Goal: Information Seeking & Learning: Learn about a topic

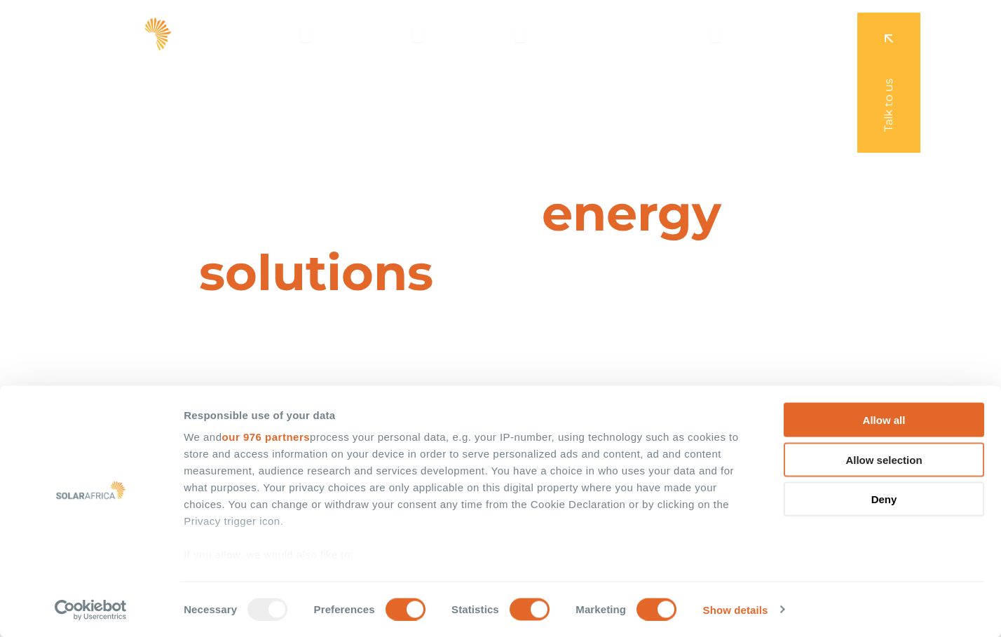
drag, startPoint x: 869, startPoint y: 453, endPoint x: 832, endPoint y: 450, distance: 36.6
click at [869, 453] on button "Allow selection" at bounding box center [883, 459] width 200 height 34
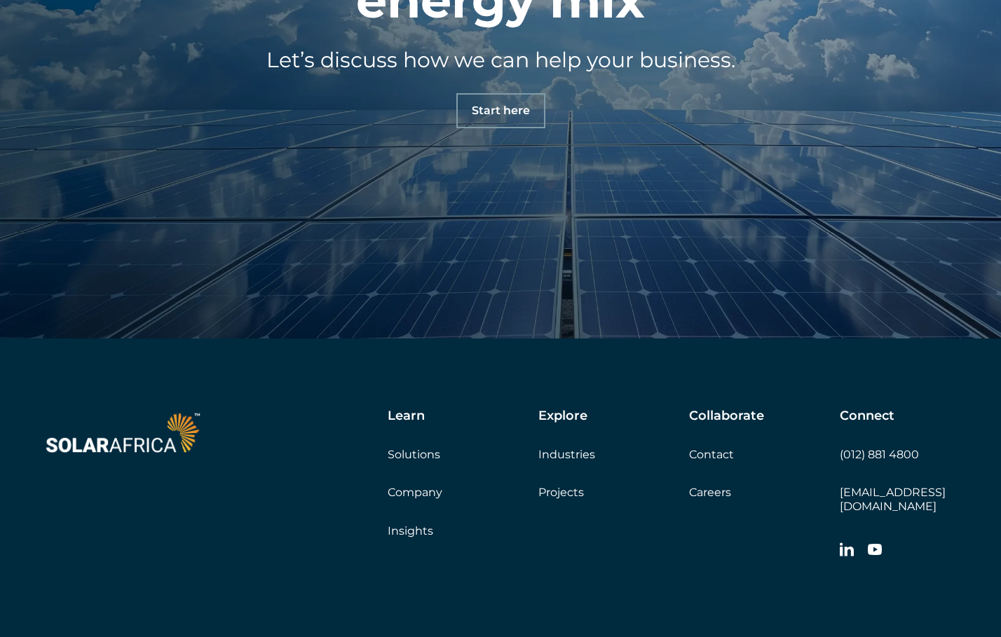
scroll to position [4924, 0]
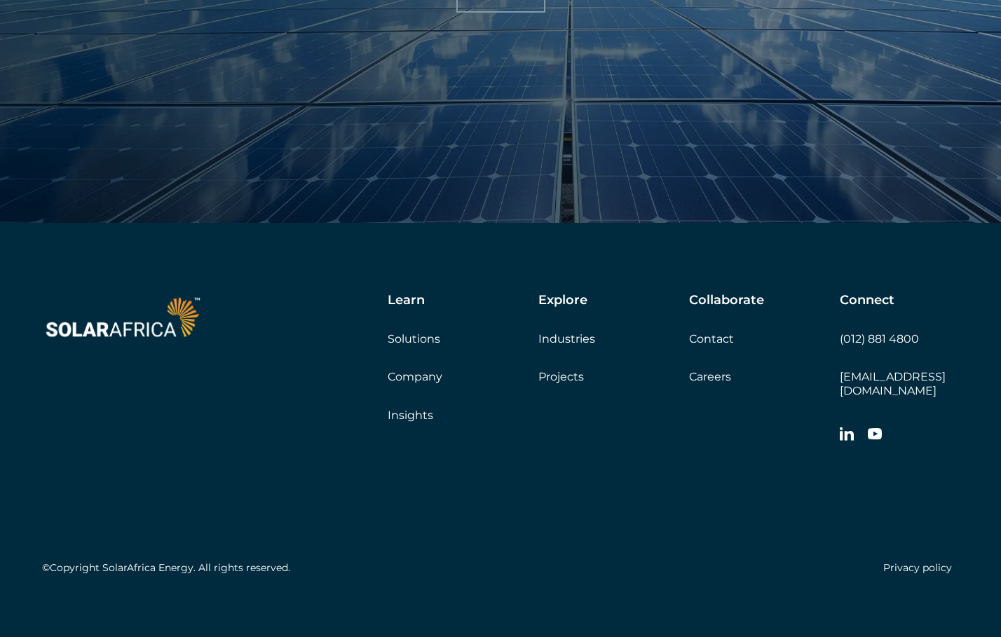
click at [404, 377] on link "Company" at bounding box center [415, 376] width 55 height 13
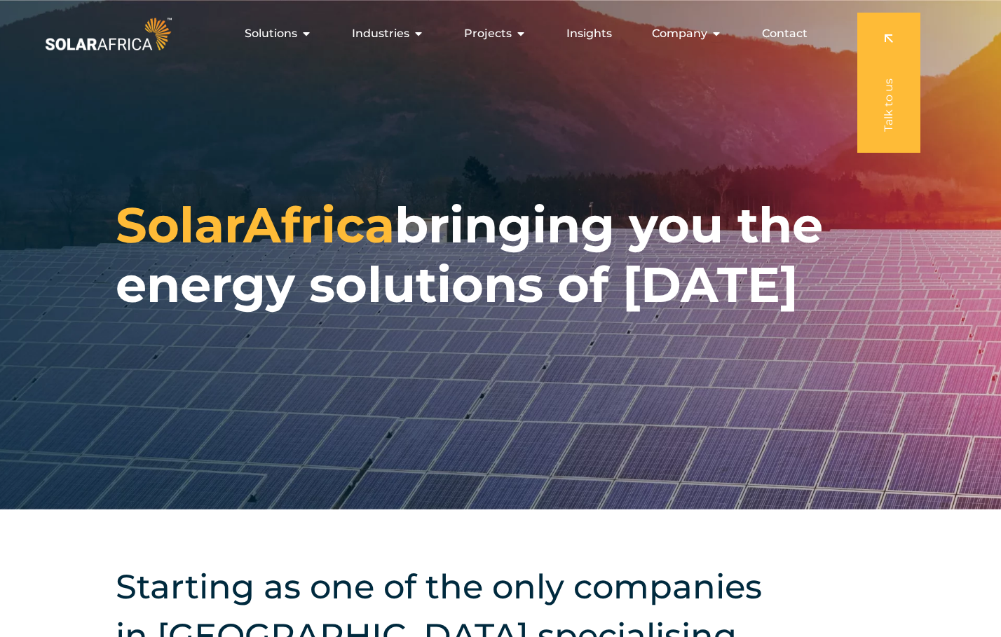
drag, startPoint x: 289, startPoint y: 32, endPoint x: 234, endPoint y: 129, distance: 111.7
click at [234, 129] on div "SolarAfrica bringing you the energy solutions of tomorrow" at bounding box center [500, 254] width 1001 height 509
drag, startPoint x: 276, startPoint y: 35, endPoint x: 267, endPoint y: 48, distance: 16.1
click at [249, 59] on div "Solutions Close Solutions Open Solutions Pick your solution Solar Energy Wheeli…" at bounding box center [500, 34] width 1001 height 68
click at [277, 32] on span "Solutions" at bounding box center [271, 33] width 53 height 17
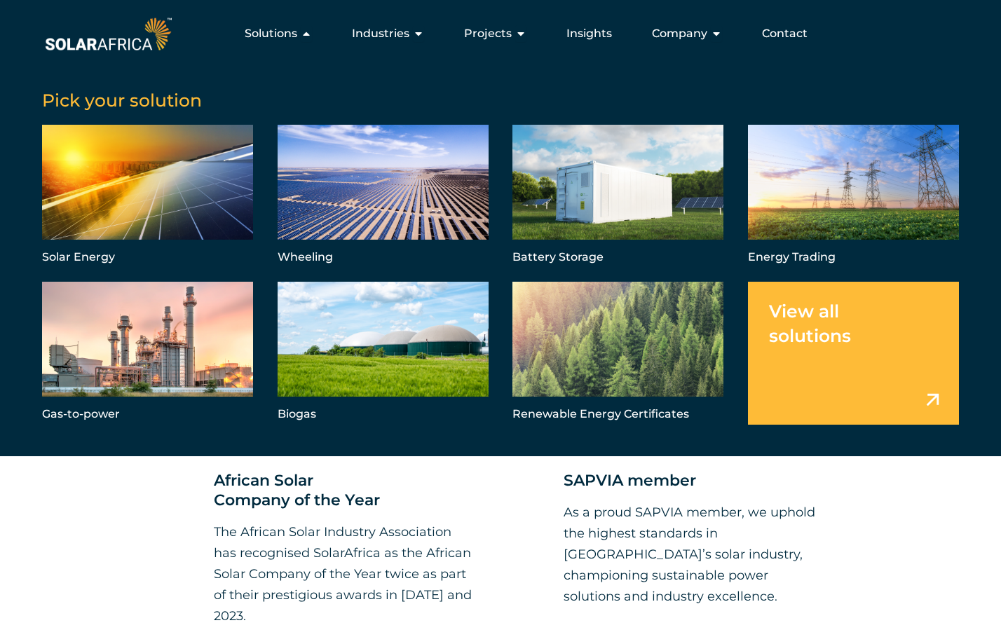
scroll to position [1191, 0]
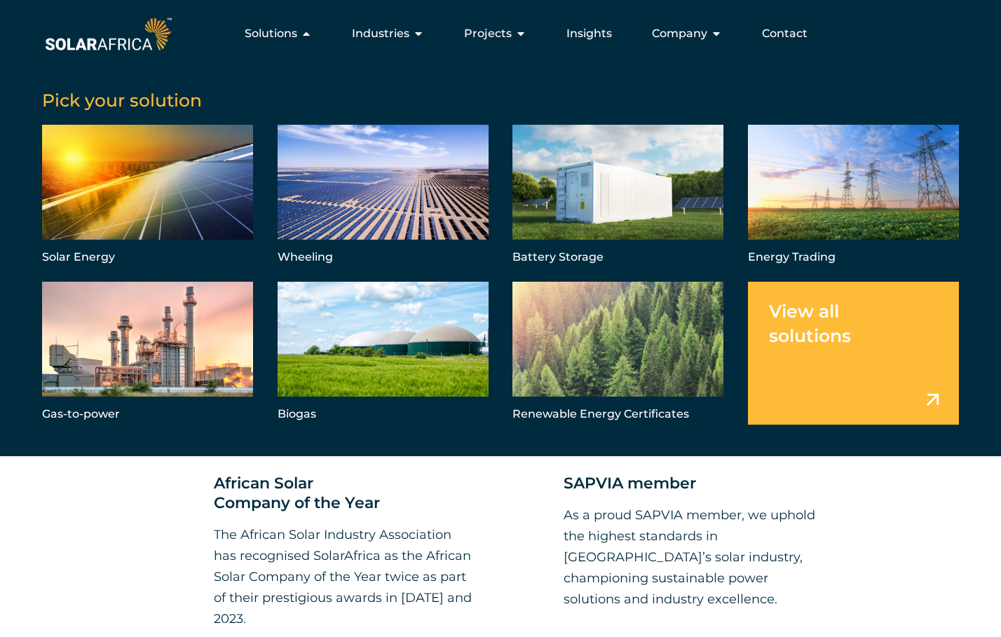
click at [889, 537] on div "African Solar Company of the Year The African Solar Industry Association has re…" at bounding box center [500, 540] width 1001 height 318
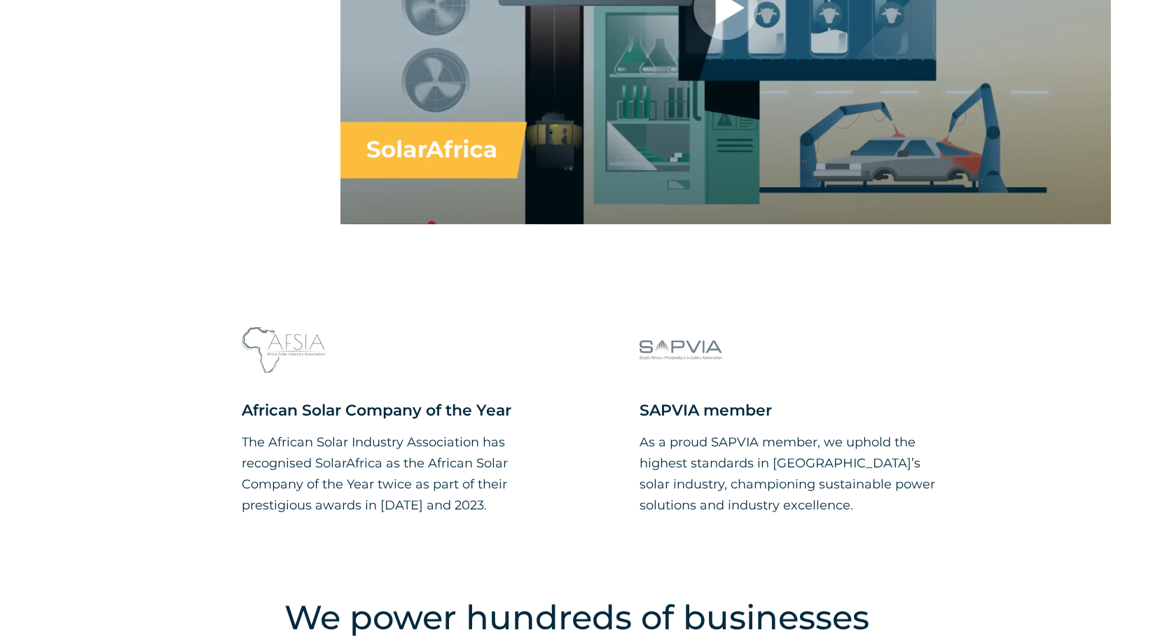
scroll to position [1289, 0]
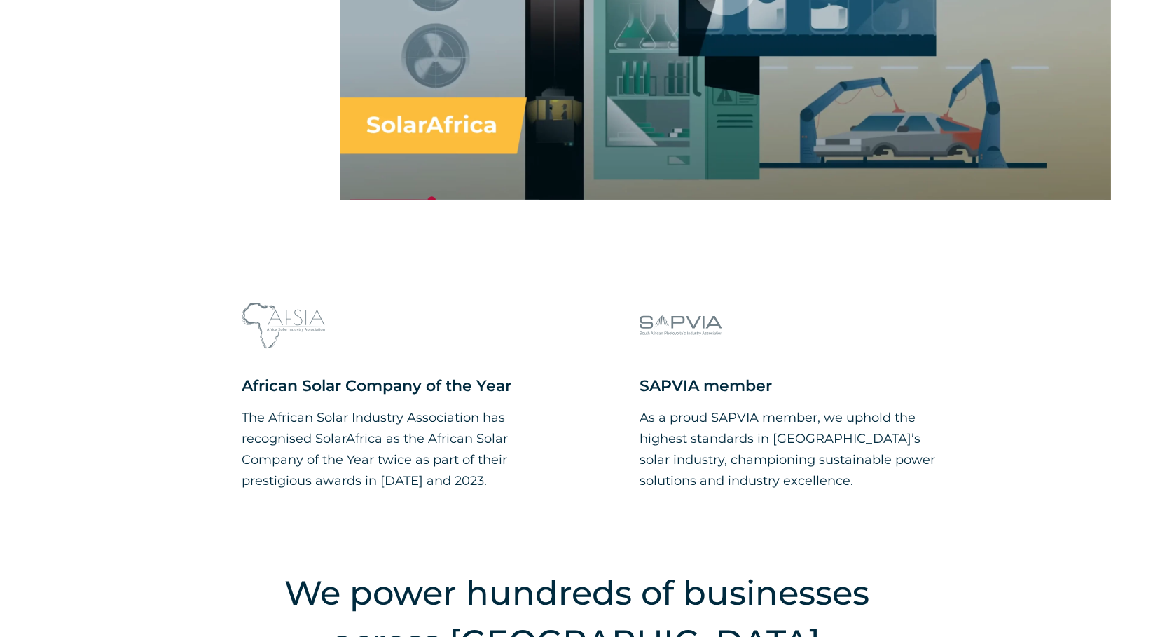
click at [678, 323] on icon at bounding box center [677, 322] width 13 height 13
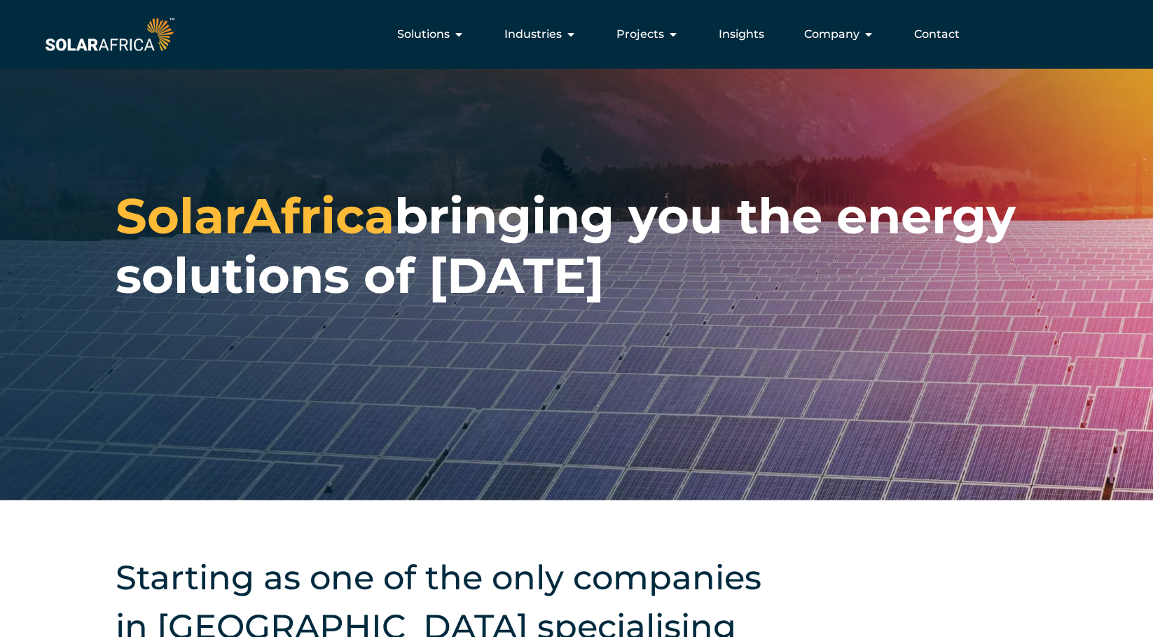
scroll to position [0, 0]
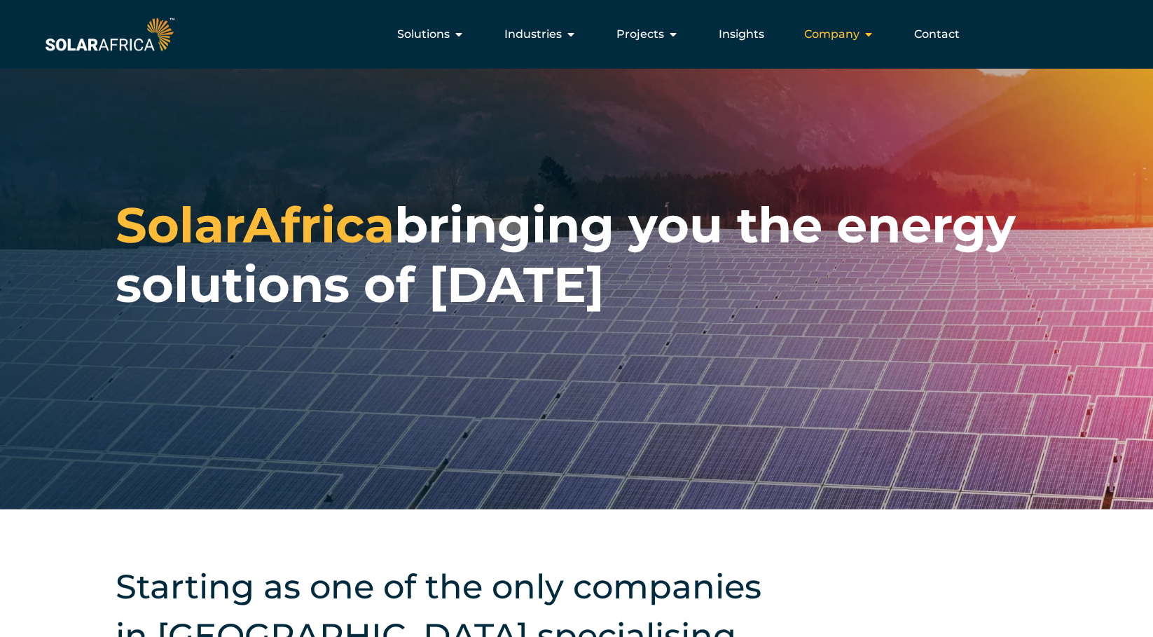
click at [860, 32] on span "Company" at bounding box center [831, 34] width 55 height 17
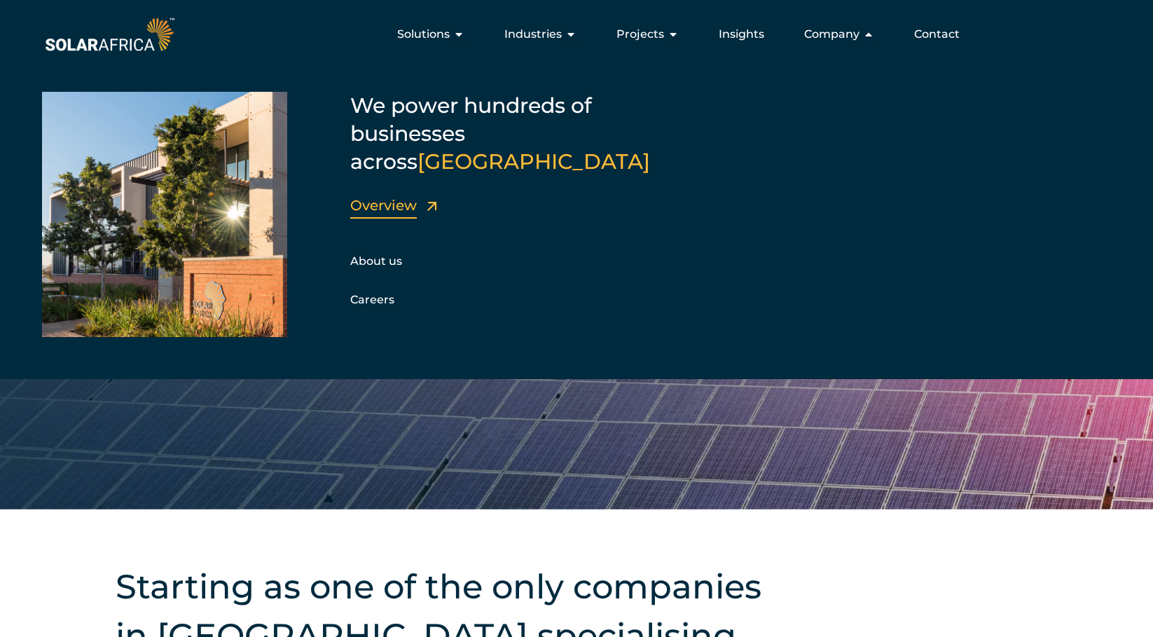
click at [394, 197] on link "Overview" at bounding box center [383, 205] width 67 height 17
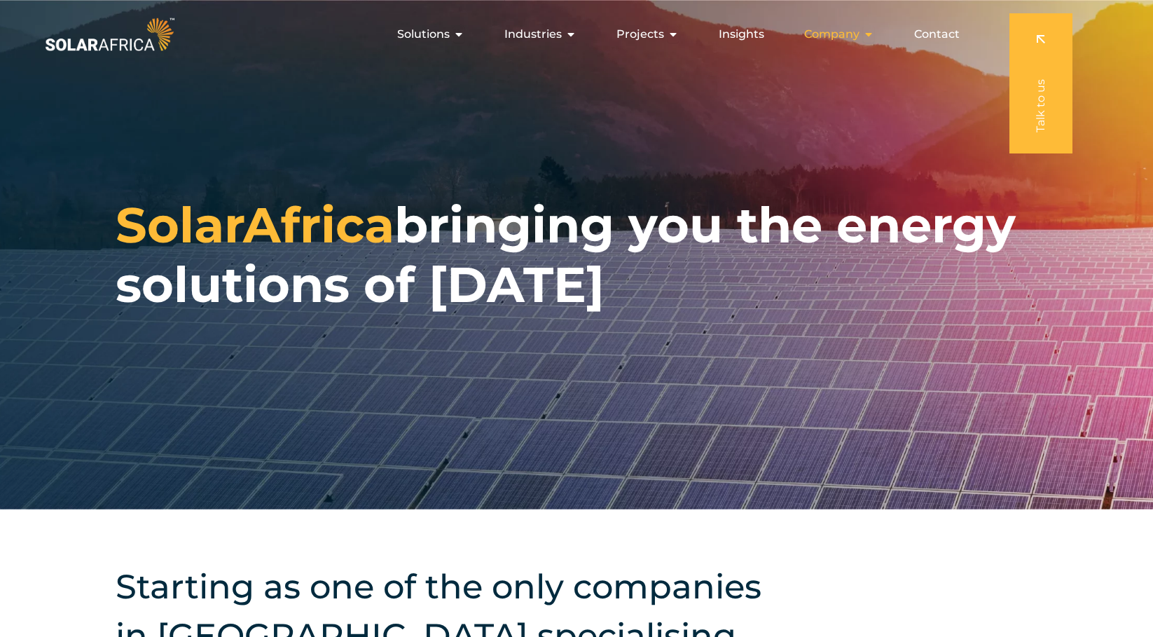
click at [866, 36] on icon "Menu" at bounding box center [868, 34] width 11 height 11
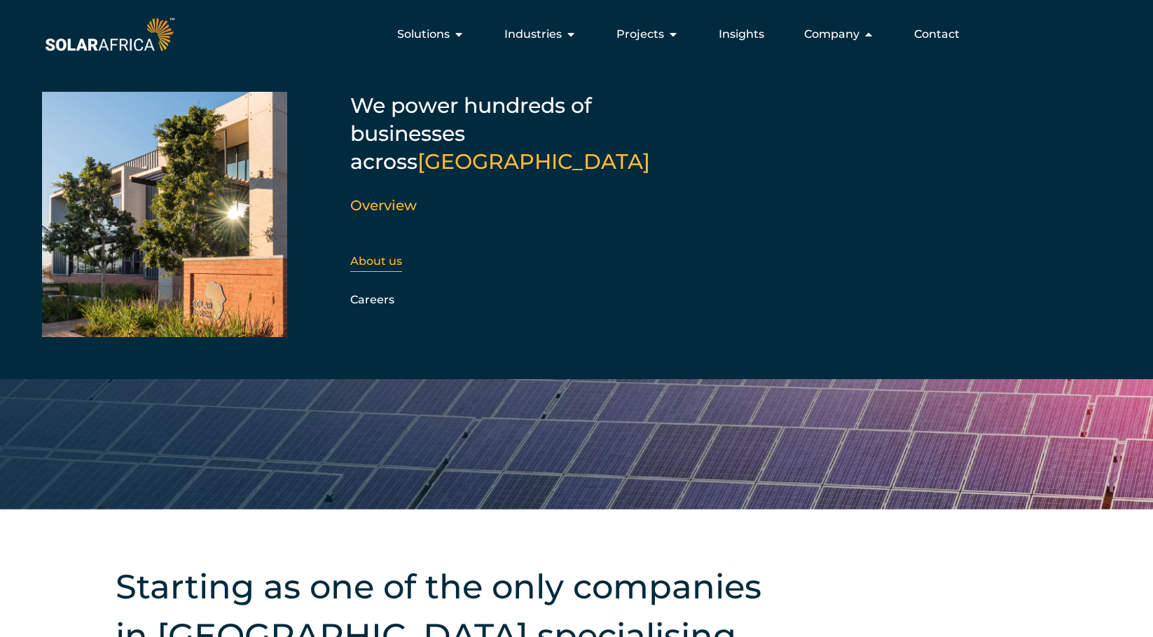
click at [381, 254] on link "About us" at bounding box center [376, 260] width 52 height 13
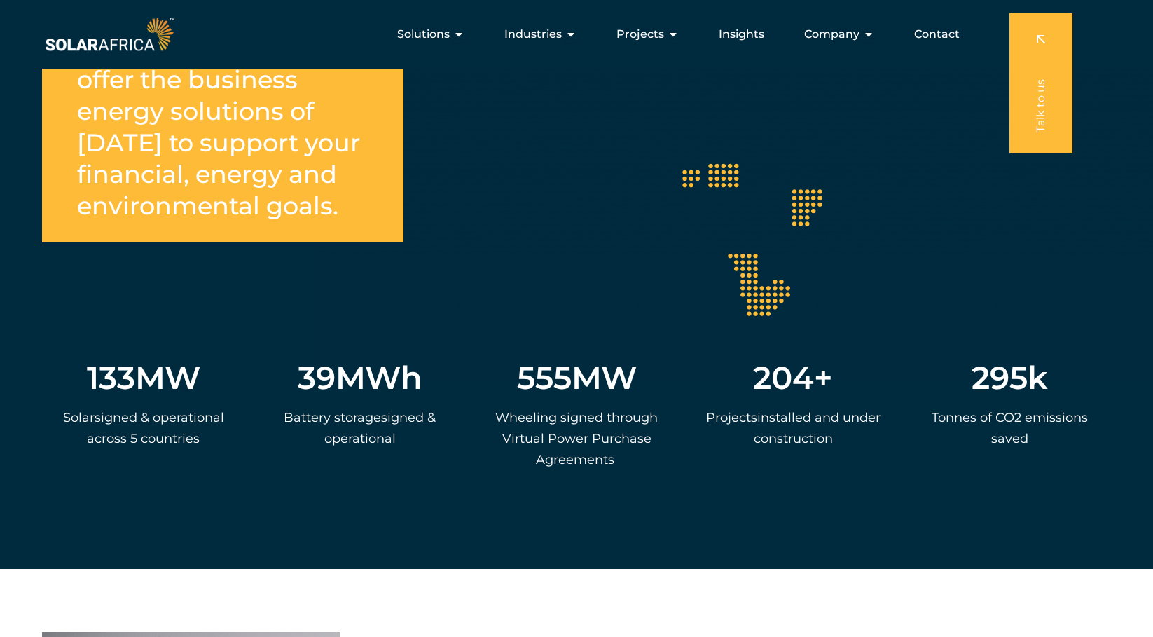
scroll to position [2382, 0]
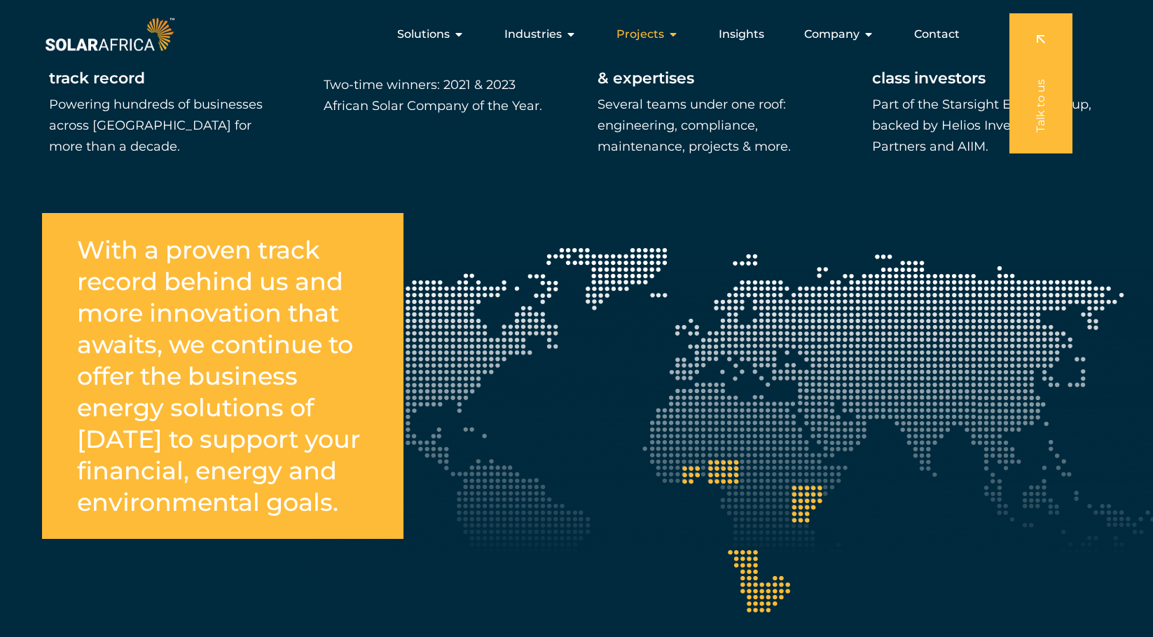
click at [654, 32] on span "Projects" at bounding box center [641, 34] width 48 height 17
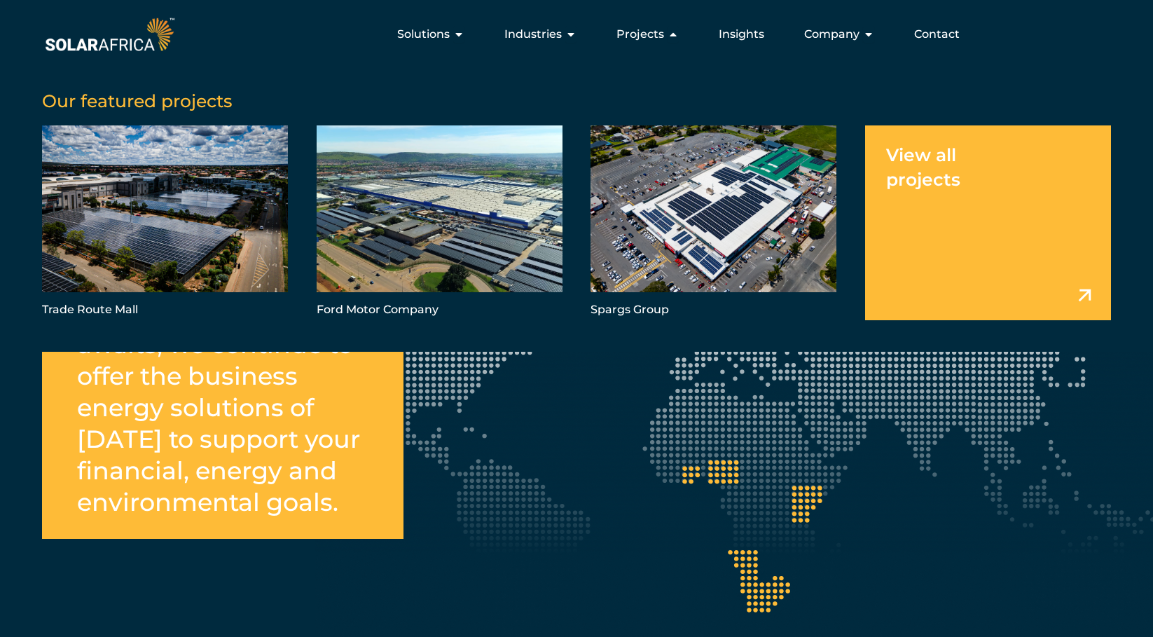
click at [928, 184] on link "Menu" at bounding box center [988, 222] width 246 height 195
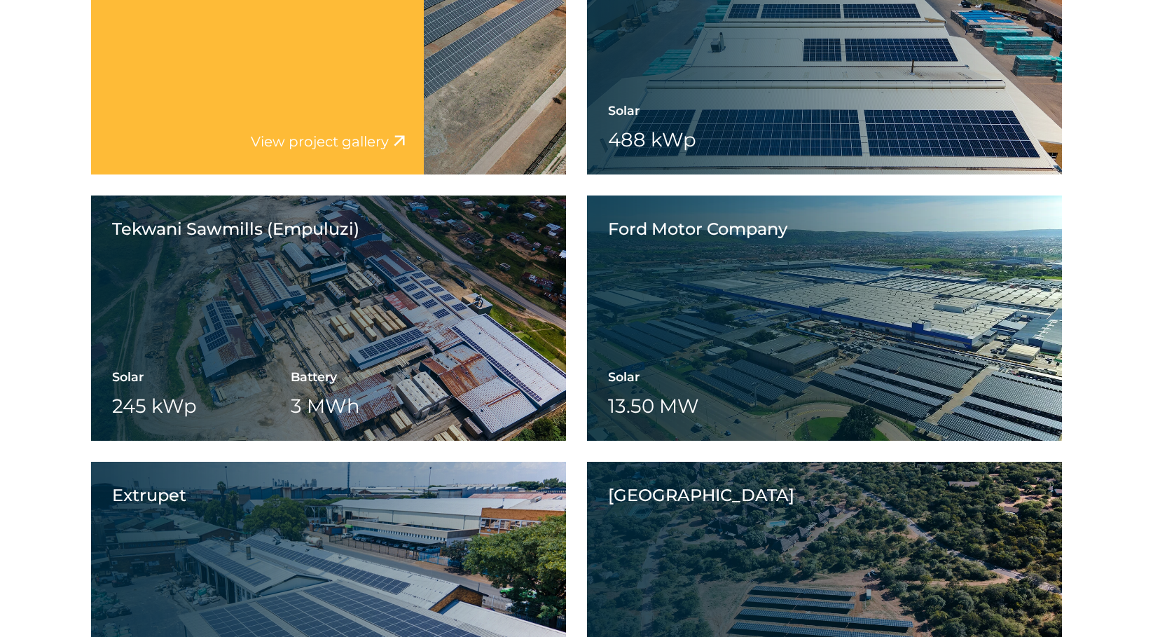
scroll to position [2312, 0]
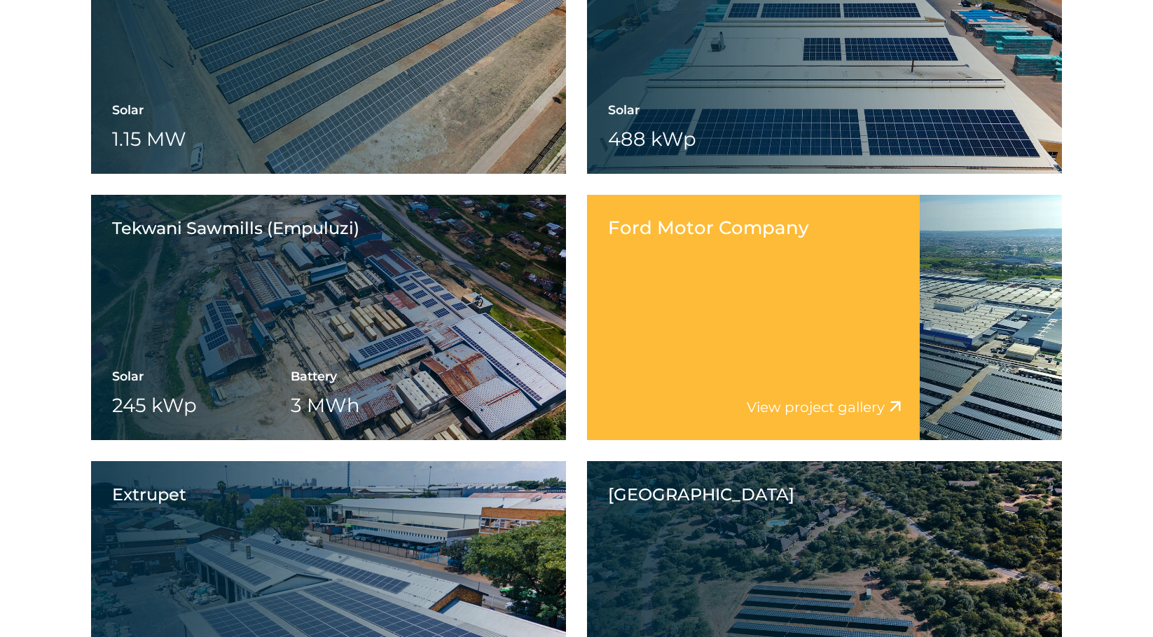
click at [660, 276] on div "Ford Motor Company View project video View project gallery" at bounding box center [753, 317] width 333 height 245
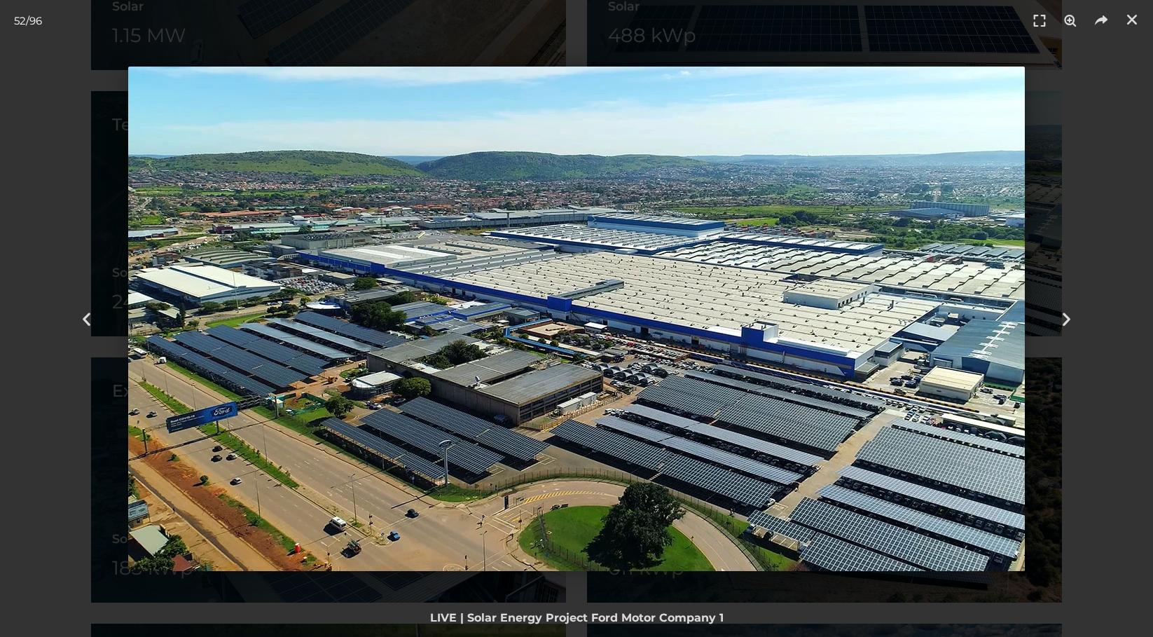
scroll to position [2453, 0]
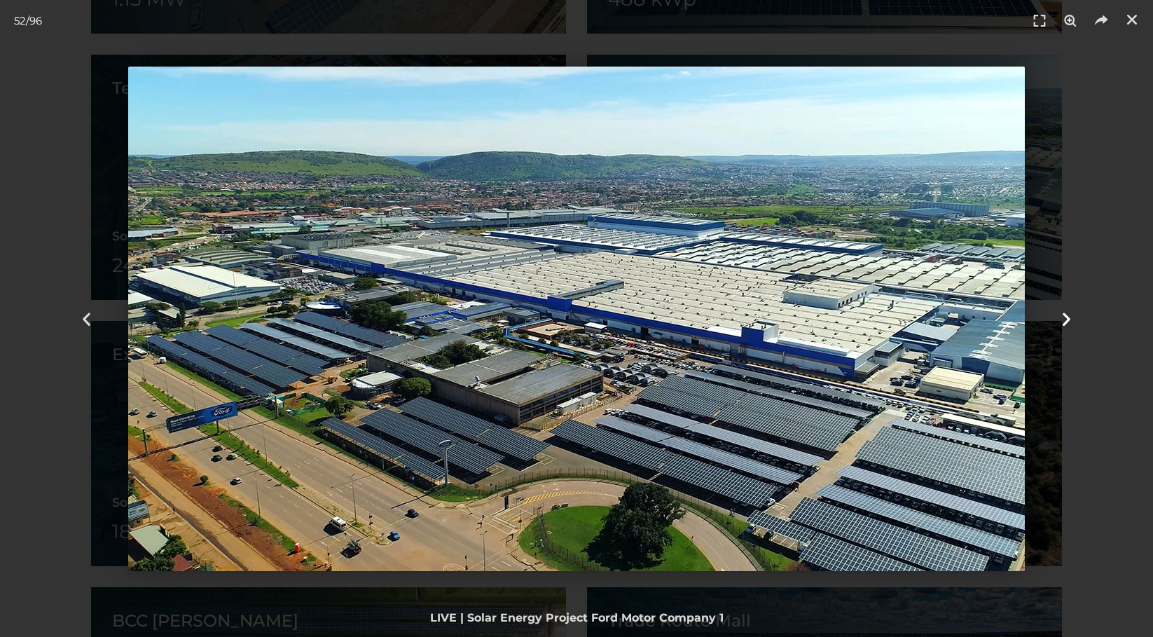
click at [1070, 314] on icon "Next slide" at bounding box center [1067, 319] width 18 height 18
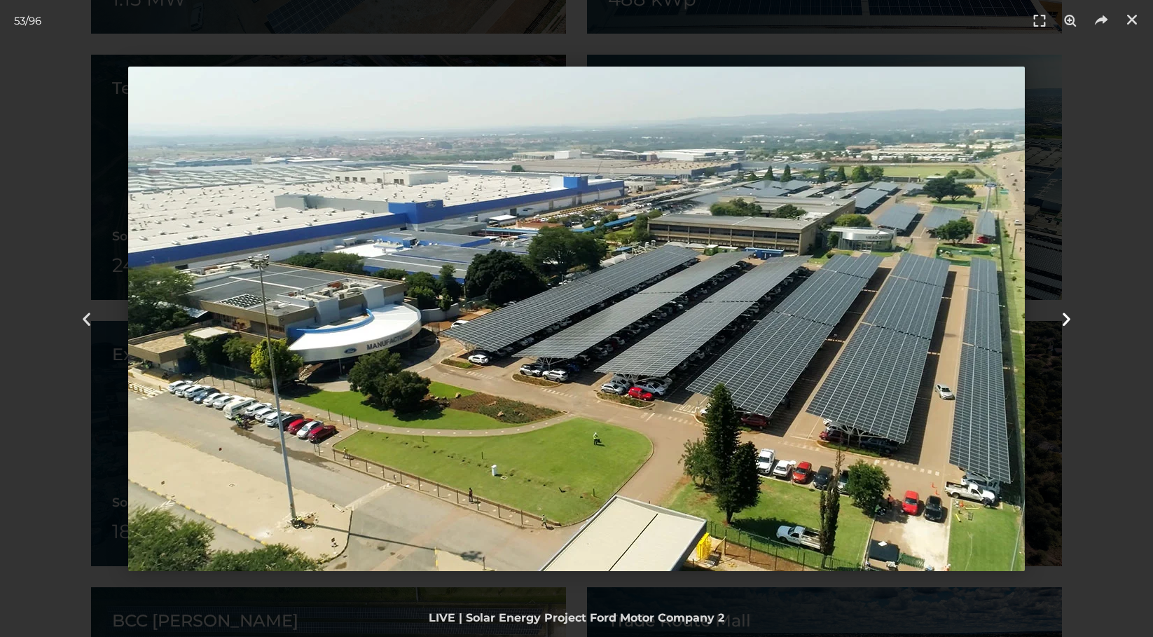
click at [1069, 314] on icon "Next slide" at bounding box center [1067, 319] width 18 height 18
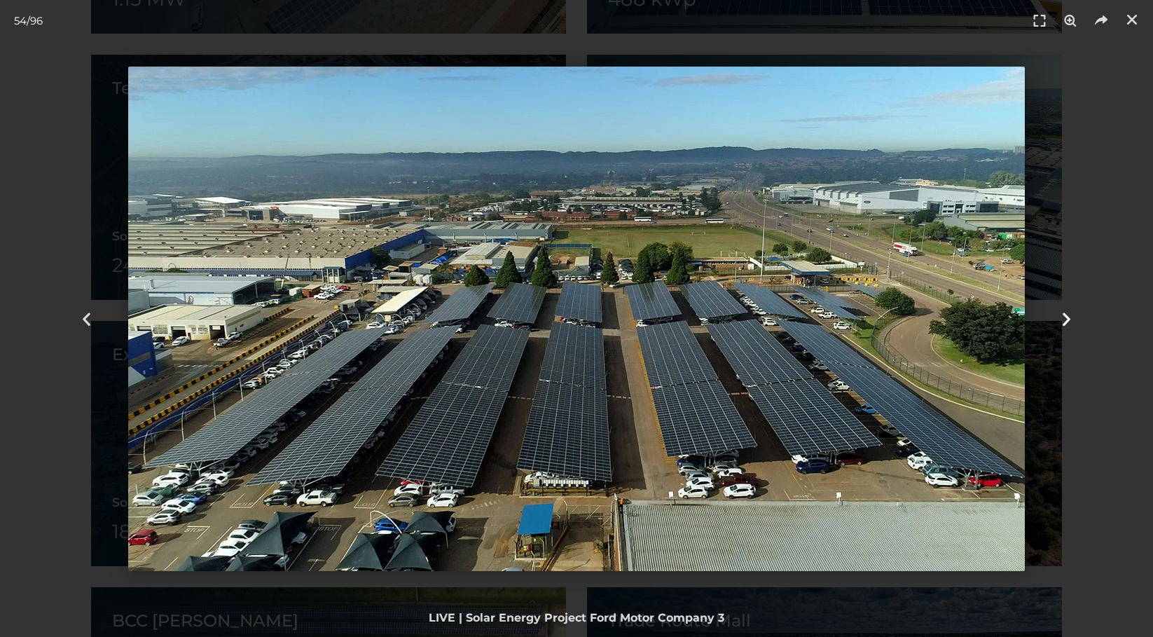
click at [1069, 314] on icon "Next slide" at bounding box center [1067, 319] width 18 height 18
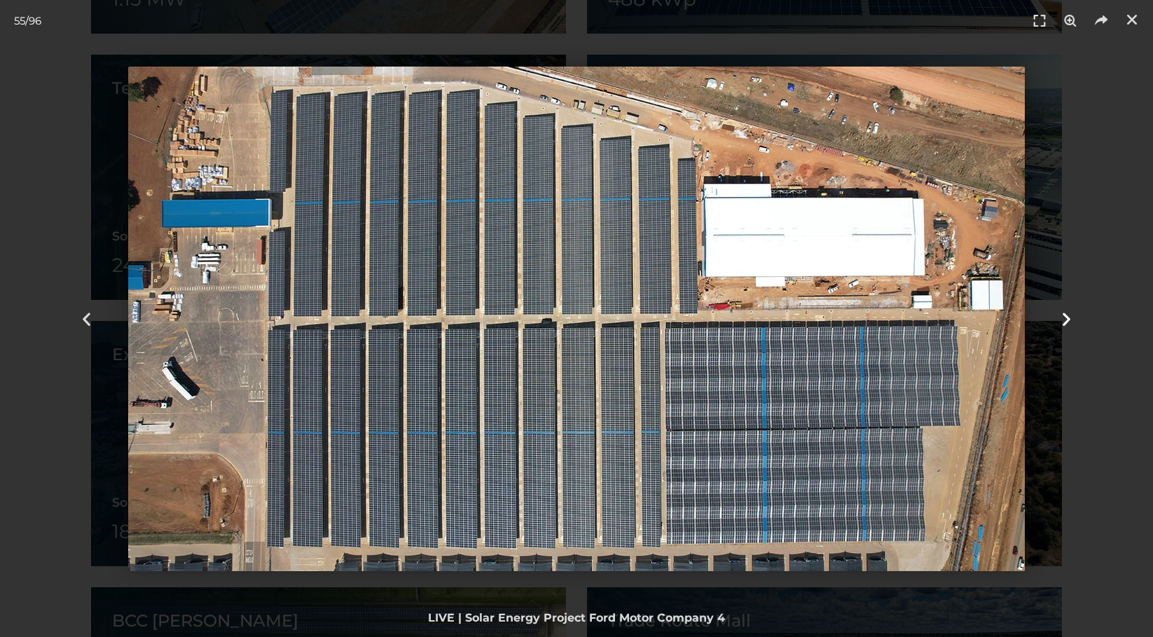
click at [1069, 314] on icon "Next slide" at bounding box center [1067, 319] width 18 height 18
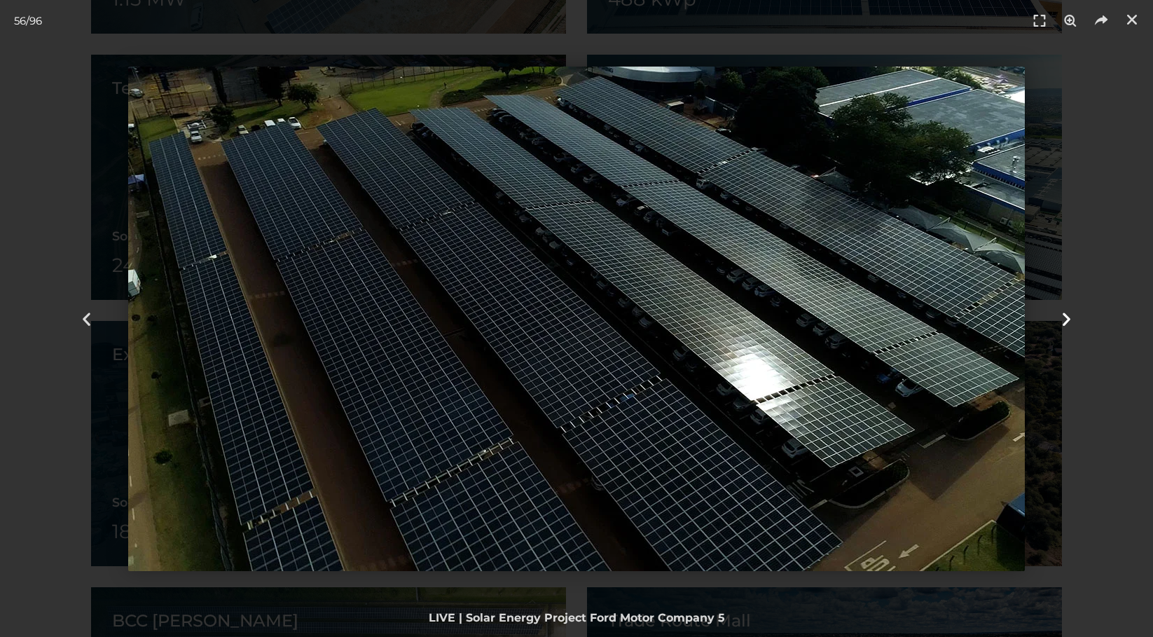
click at [1110, 116] on div "Next" at bounding box center [1066, 318] width 173 height 637
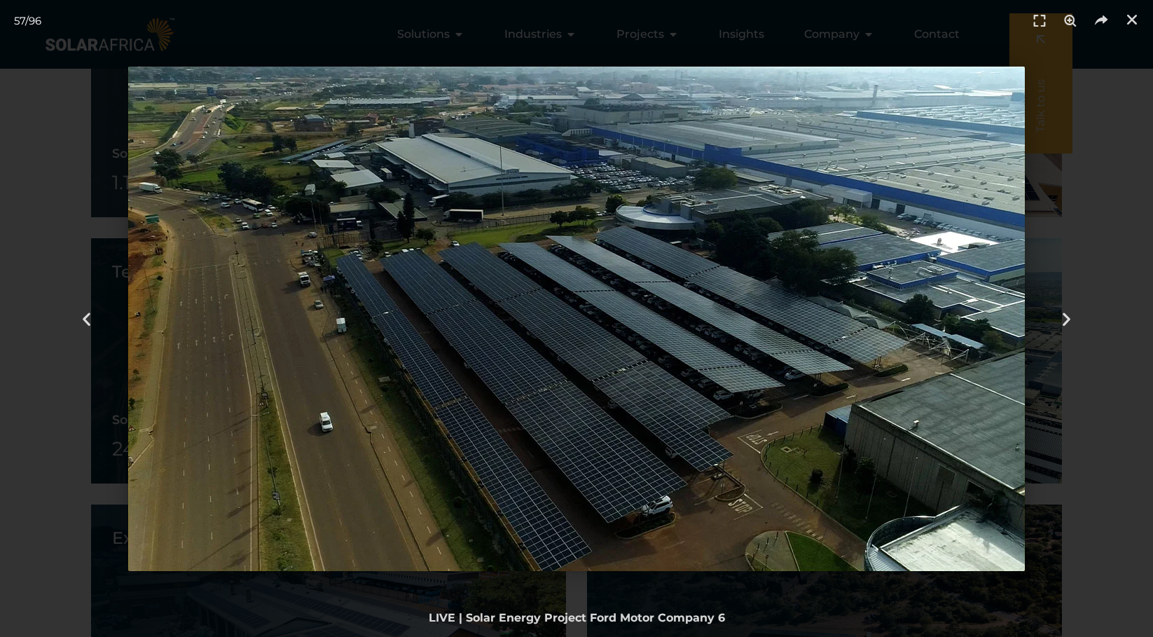
scroll to position [2172, 0]
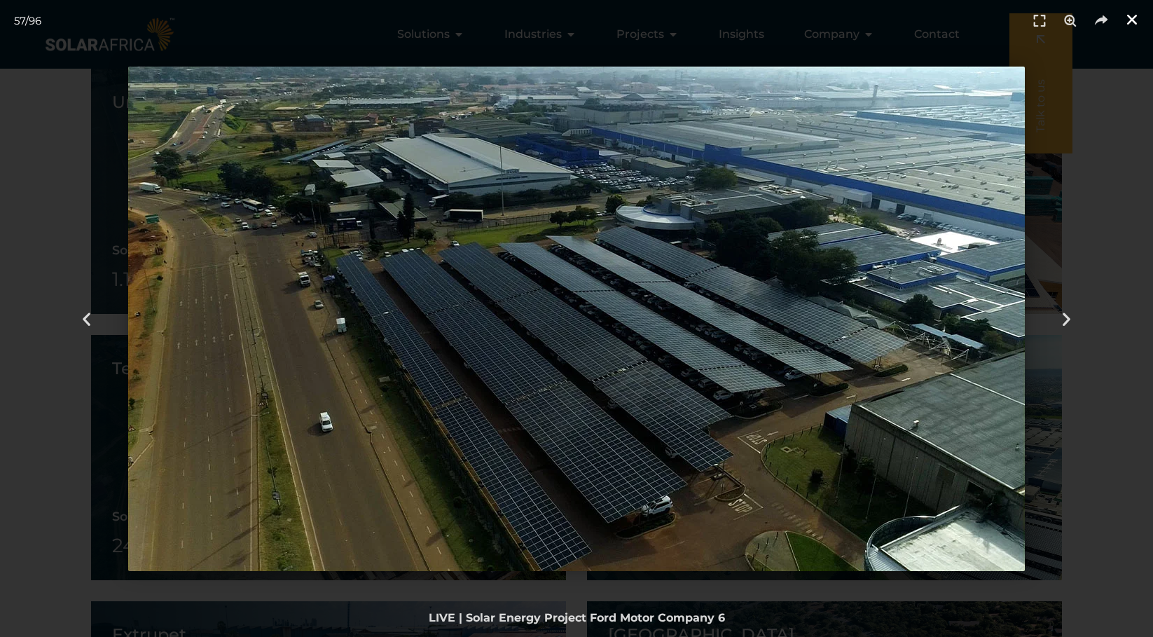
click at [1129, 22] on icon "Close (Esc)" at bounding box center [1132, 20] width 14 height 14
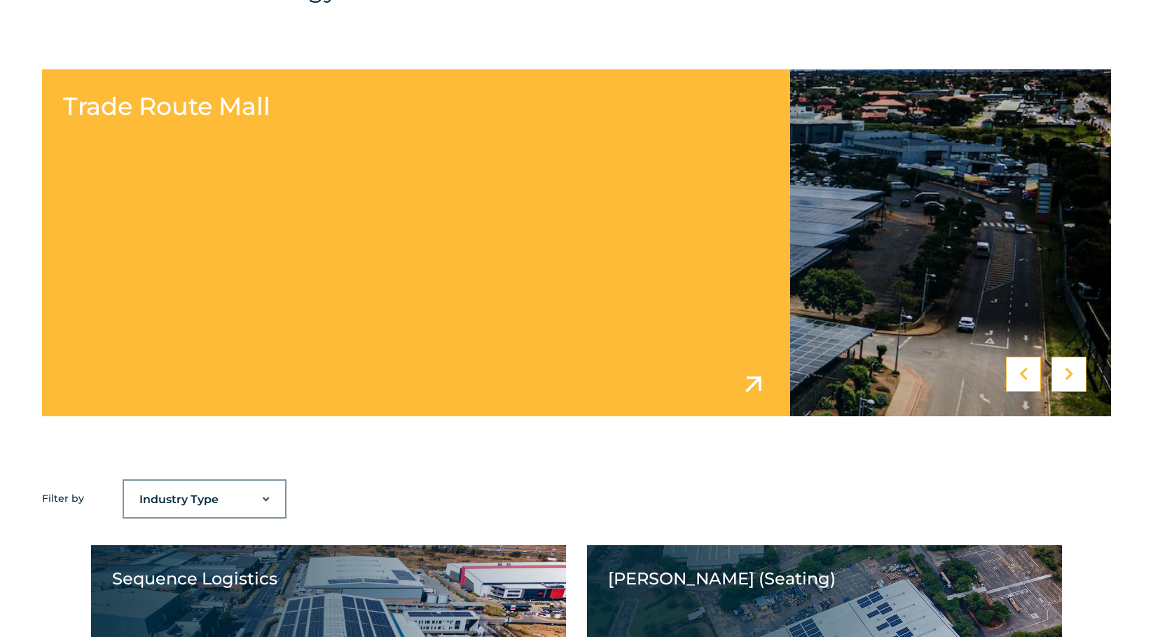
scroll to position [701, 0]
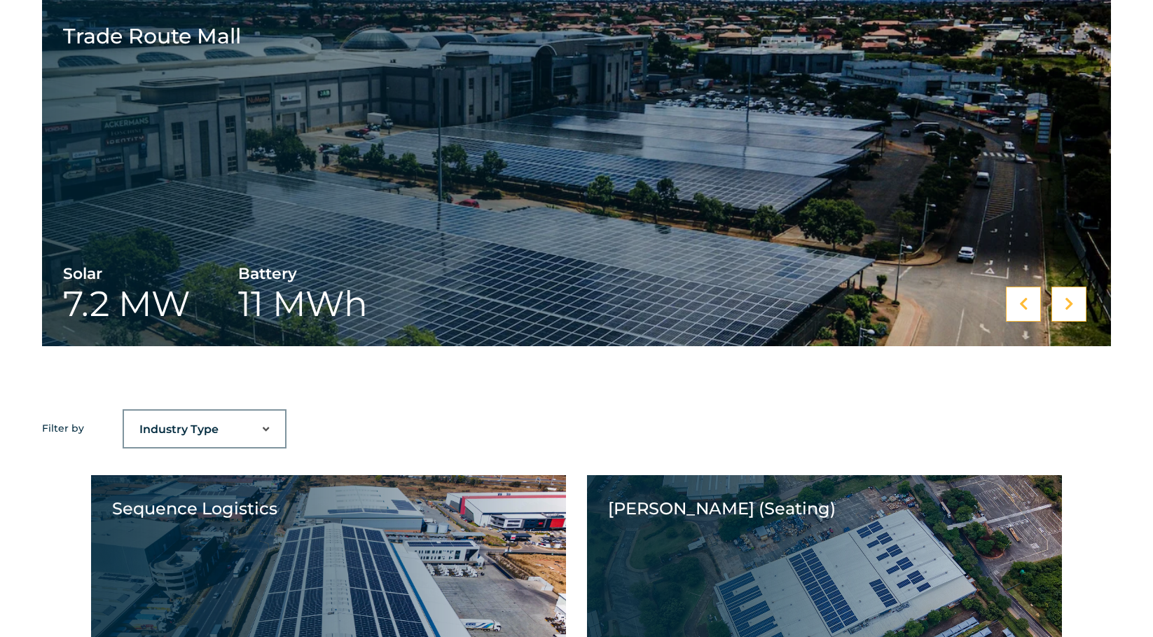
click at [268, 423] on select "Industry Type Agriculture Automotive Corporate Parks FMCG Food Processing Hospi…" at bounding box center [204, 430] width 161 height 28
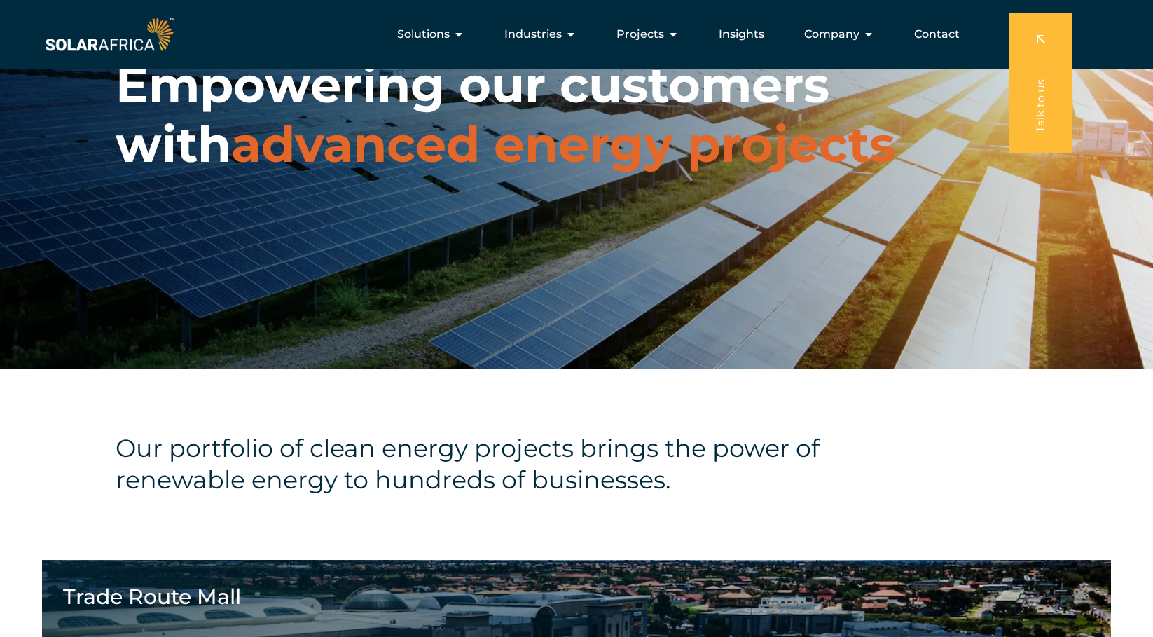
scroll to position [0, 0]
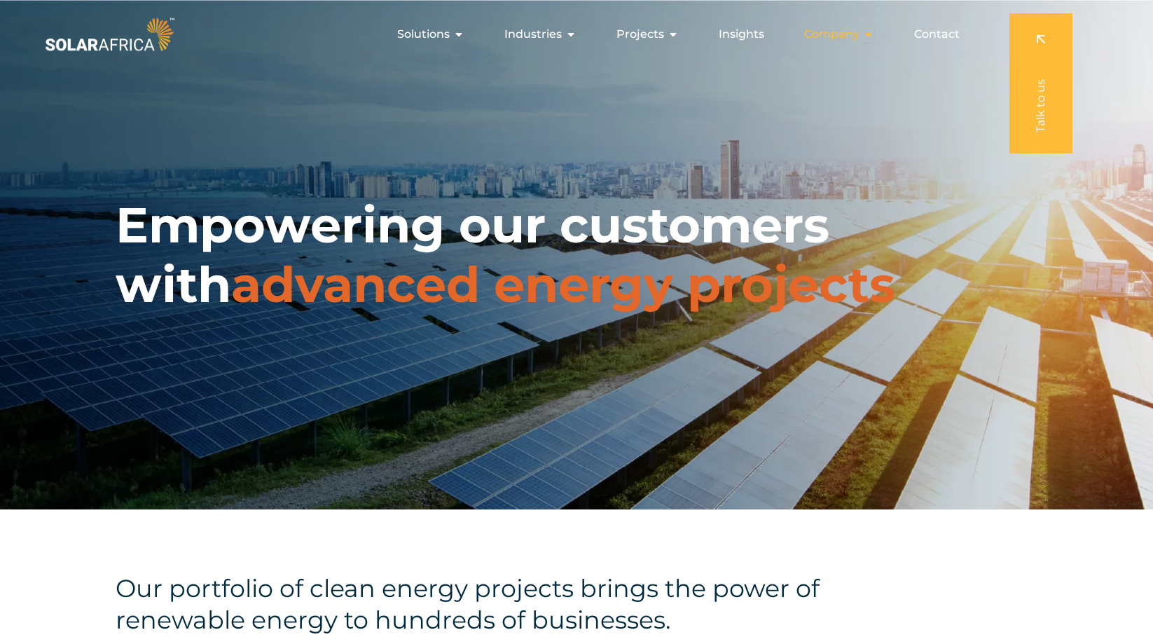
click at [865, 37] on icon "Menu" at bounding box center [868, 34] width 11 height 11
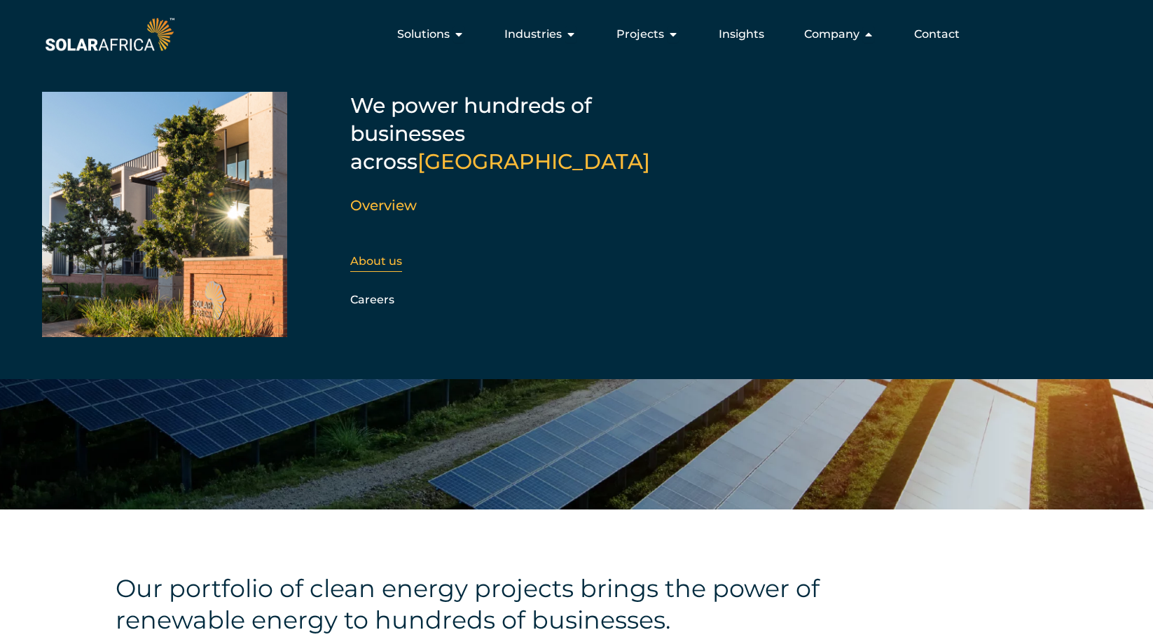
click at [392, 251] on div "About us" at bounding box center [425, 261] width 151 height 21
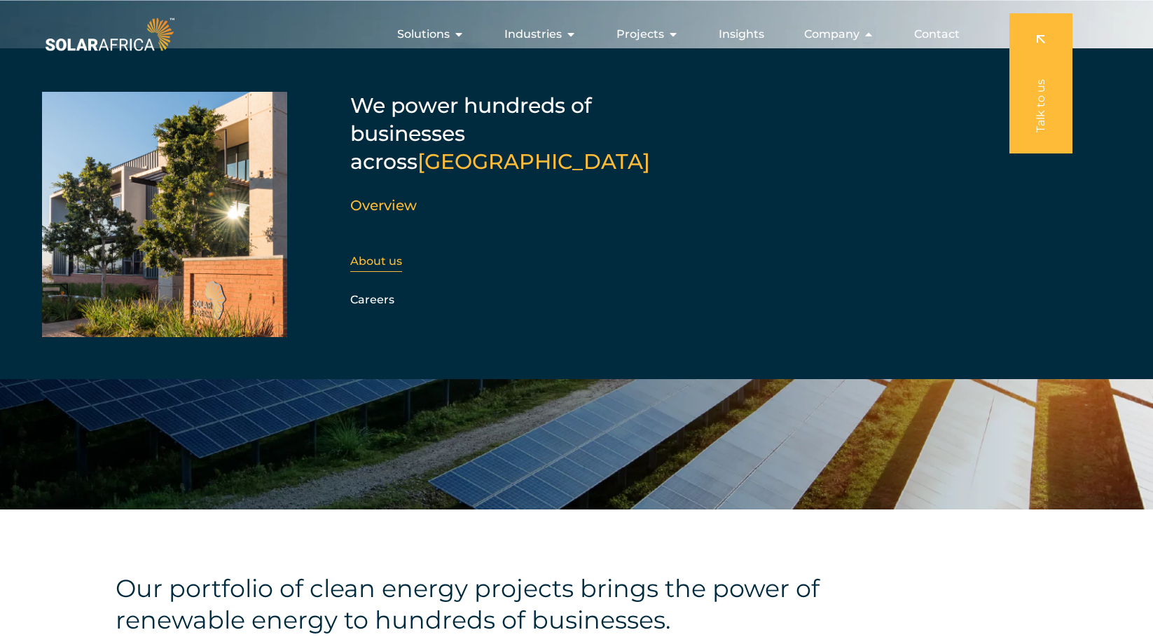
click at [386, 254] on link "About us" at bounding box center [376, 260] width 52 height 13
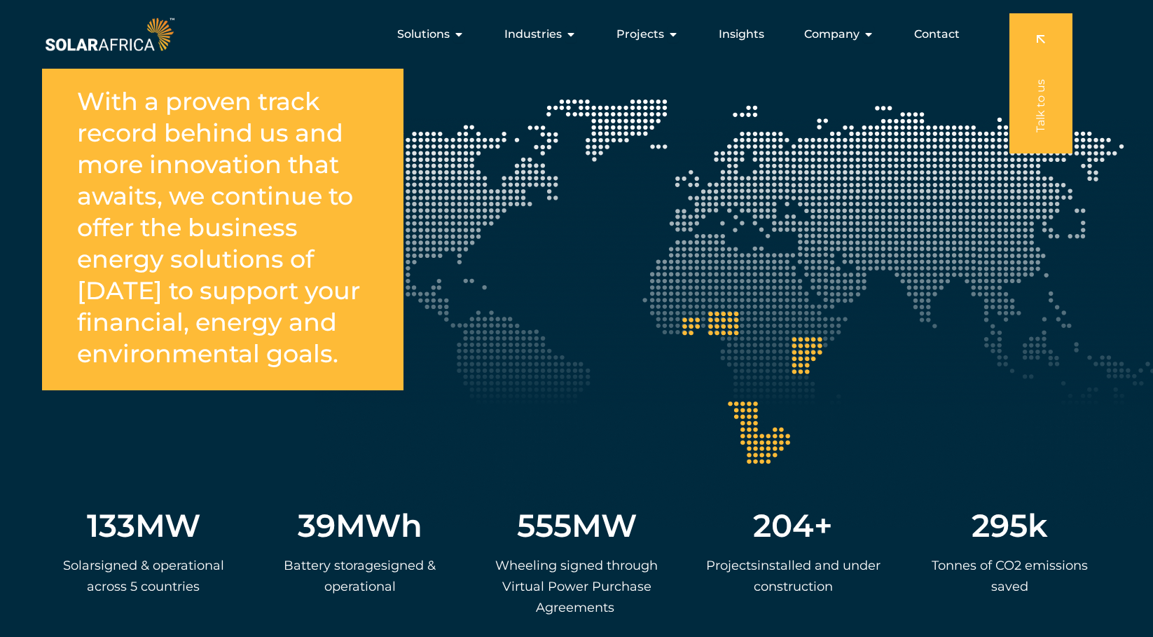
scroll to position [2523, 0]
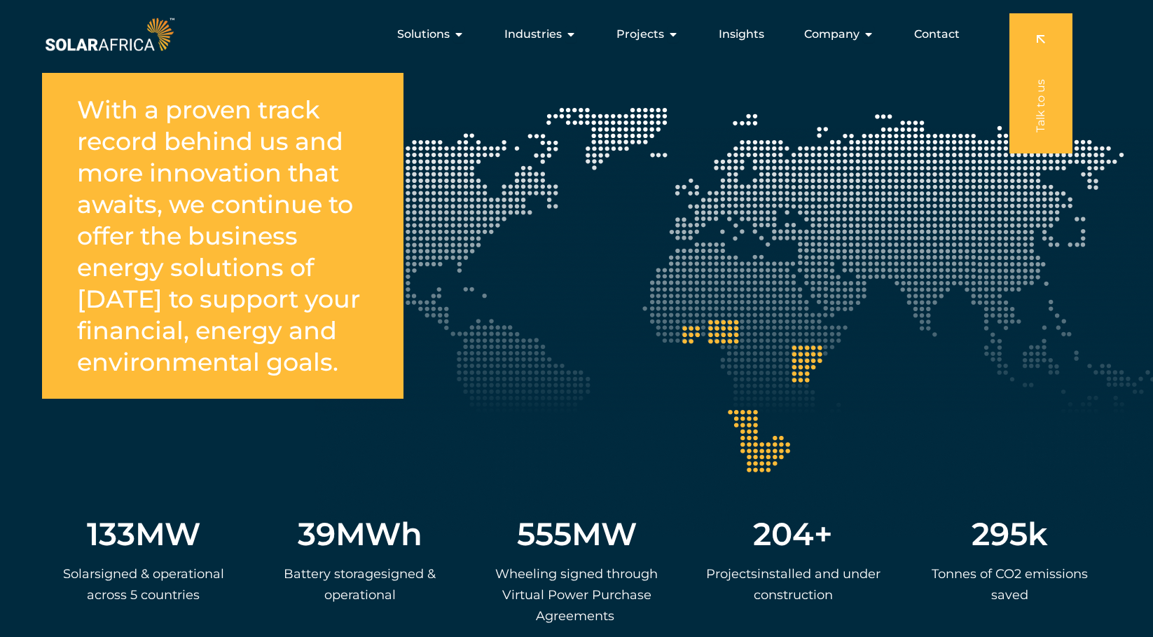
click at [799, 366] on div "With a proven track record behind us and more innovation that awaits, we contin…" at bounding box center [576, 382] width 1153 height 548
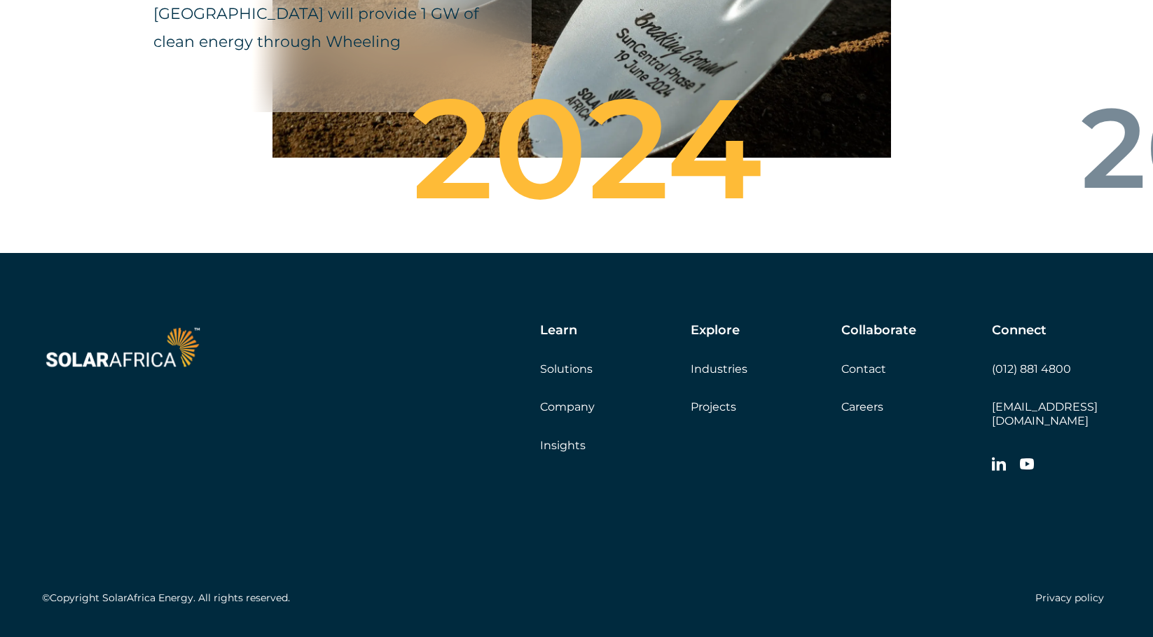
scroll to position [5032, 0]
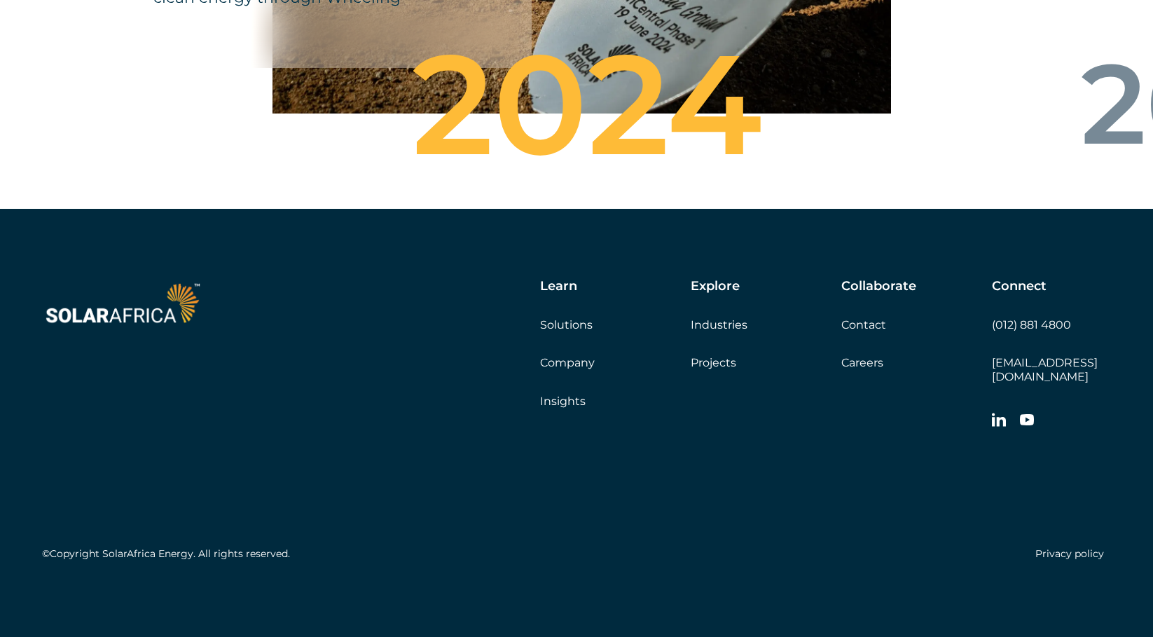
click at [545, 408] on link "Insights" at bounding box center [563, 401] width 46 height 13
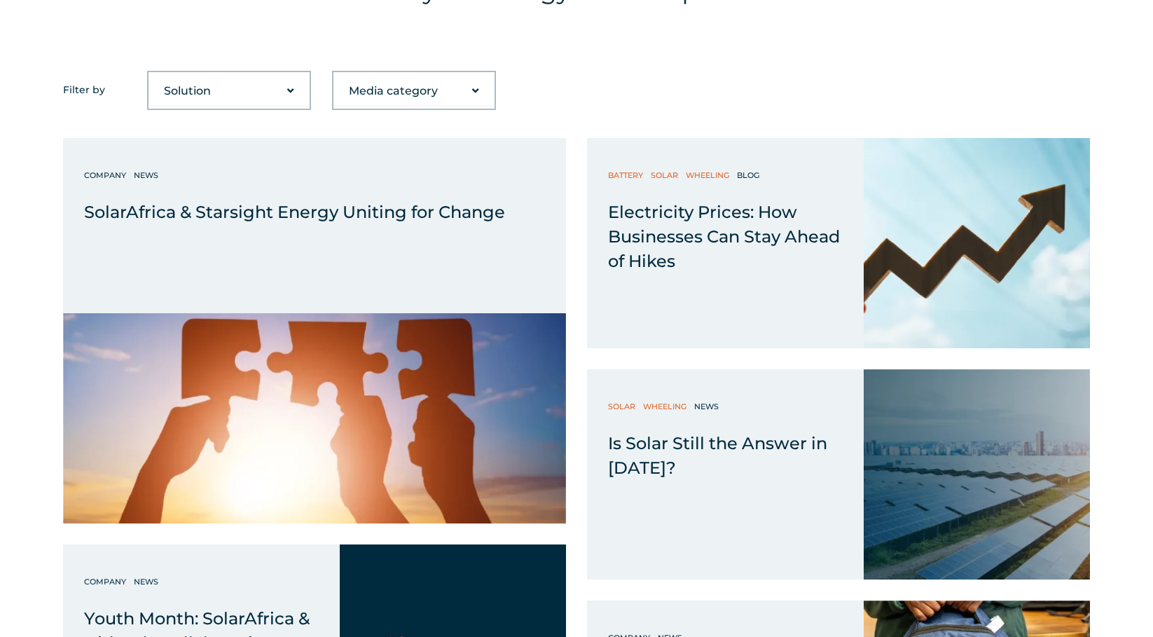
scroll to position [631, 0]
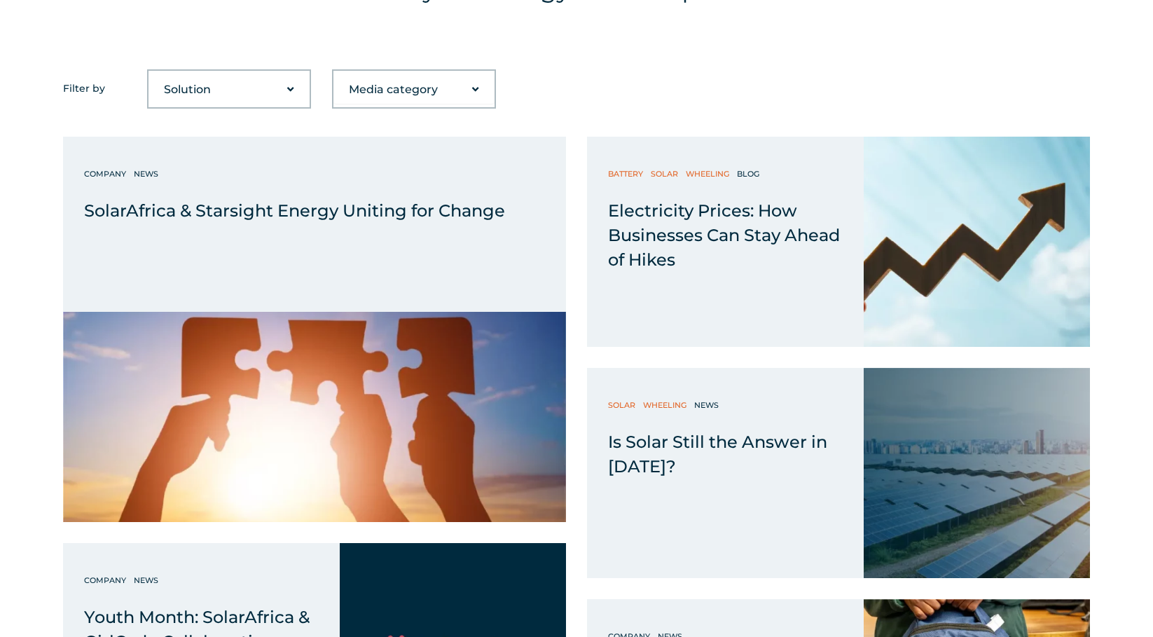
click at [259, 93] on select "Solution Battery Biogas Gas-to-power RECs Solar Trading Wheeling" at bounding box center [229, 90] width 161 height 28
click at [596, 76] on div "Filter by Solution Battery Biogas Gas-to-power RECs Solar Trading Wheeling Medi…" at bounding box center [576, 88] width 1027 height 39
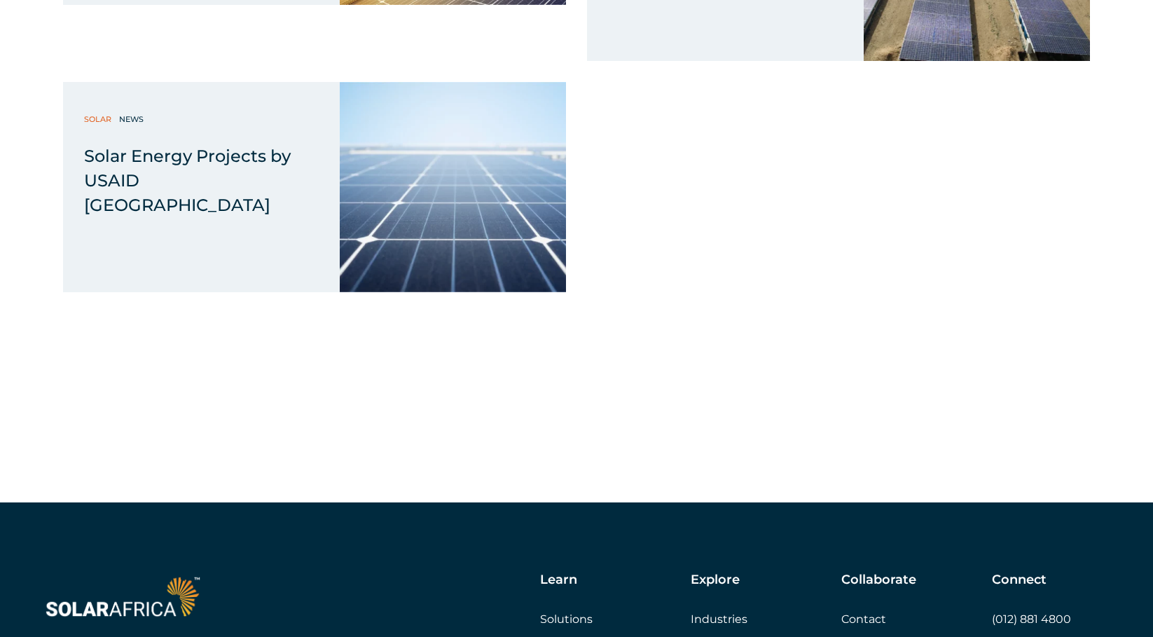
scroll to position [9360, 0]
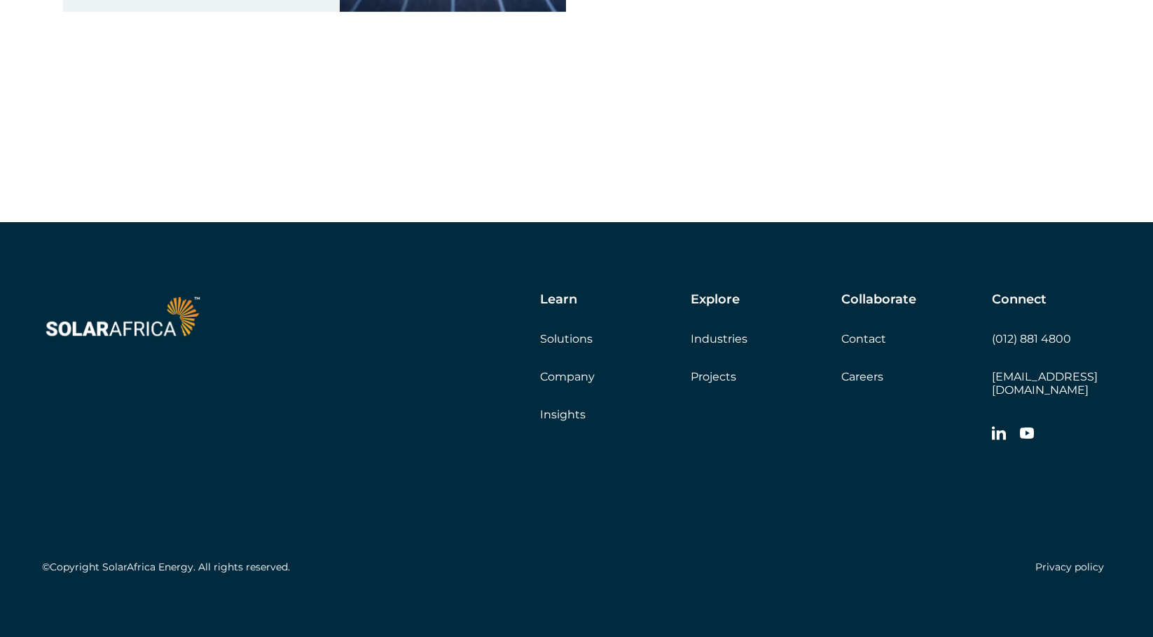
click at [713, 339] on link "Industries" at bounding box center [719, 338] width 57 height 13
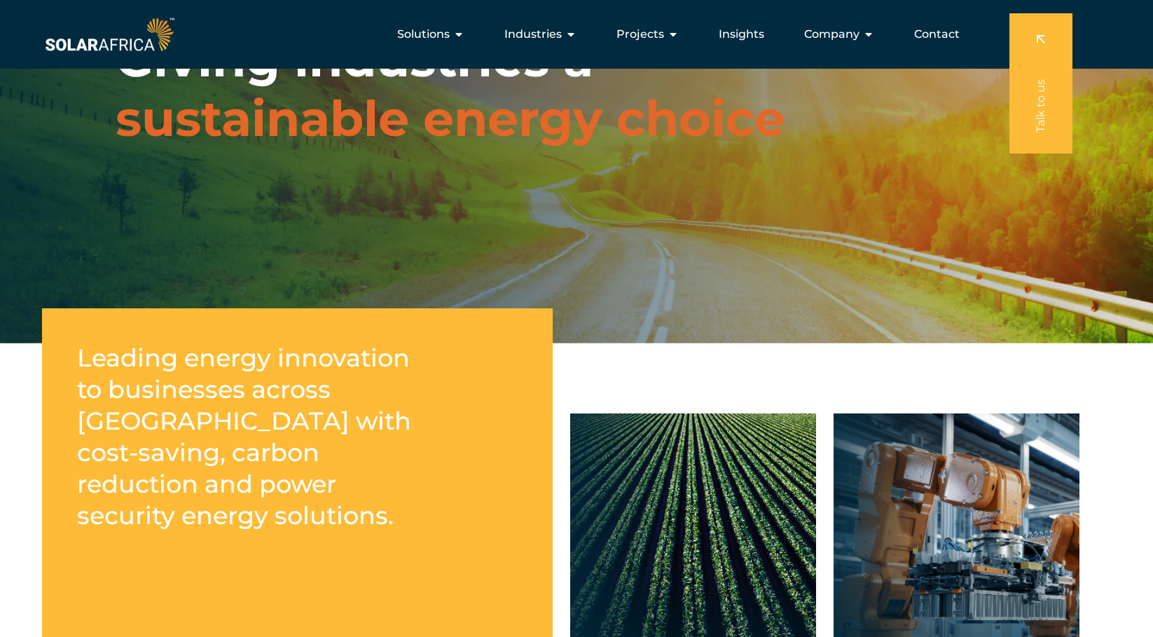
scroll to position [128, 0]
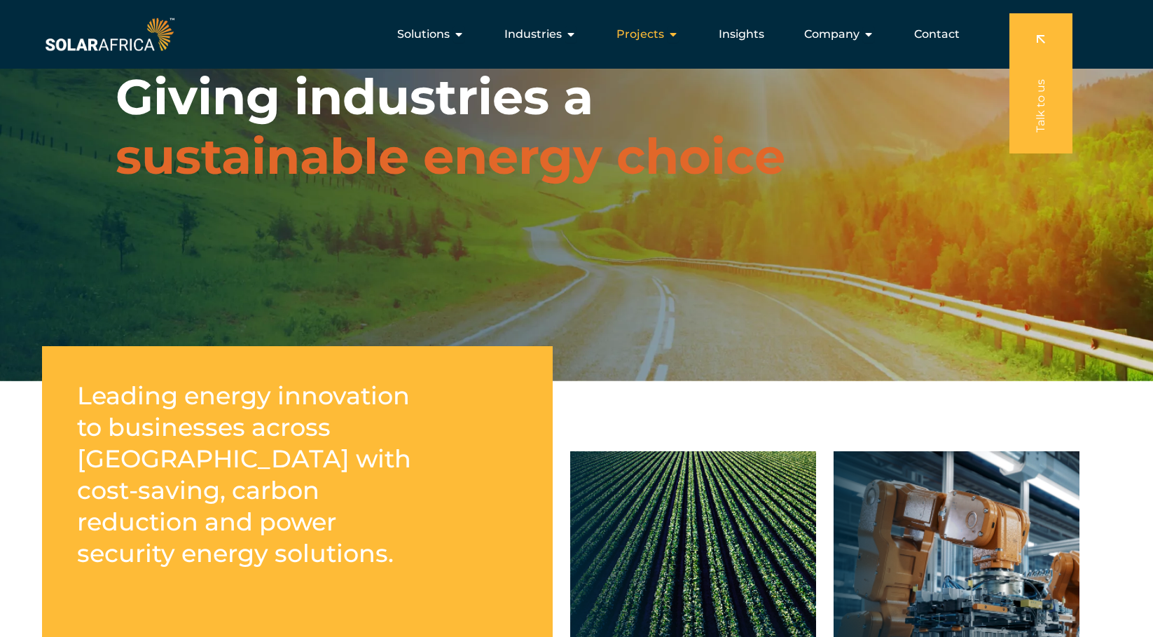
click at [666, 32] on div "Projects Close Projects Open Projects" at bounding box center [647, 34] width 85 height 28
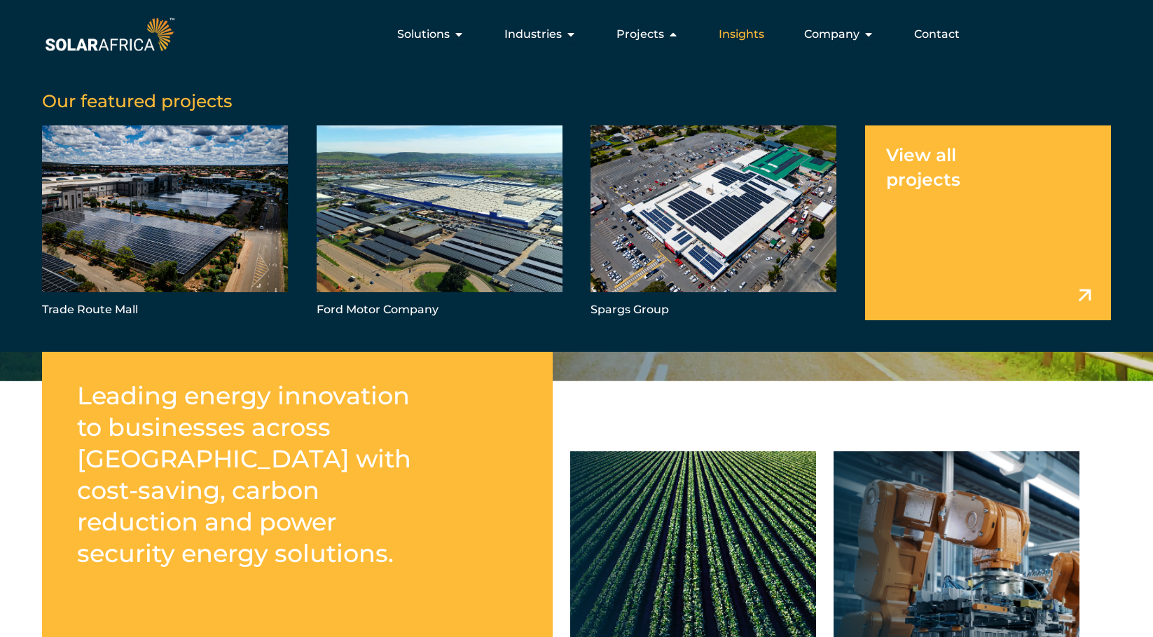
click at [730, 33] on span "Insights" at bounding box center [742, 34] width 46 height 17
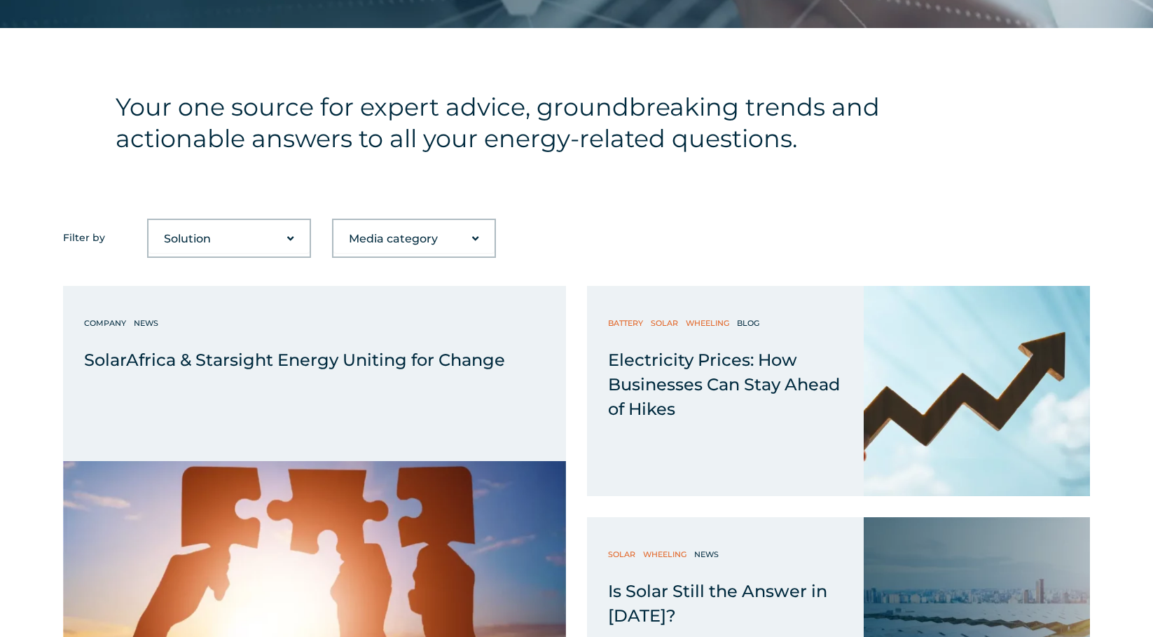
scroll to position [631, 0]
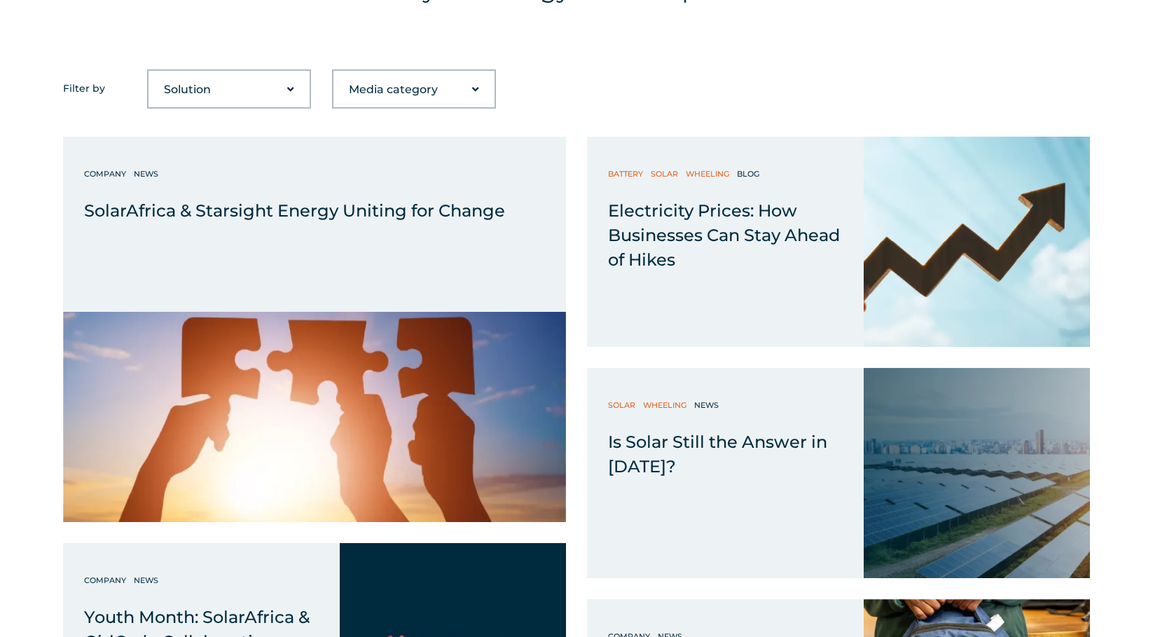
click at [285, 92] on select "Solution Battery Biogas Gas-to-power RECs Solar Trading Wheeling" at bounding box center [229, 90] width 161 height 28
select select "48"
click at [149, 76] on select "Solution Battery Biogas Gas-to-power RECs Solar Trading Wheeling" at bounding box center [229, 90] width 161 height 28
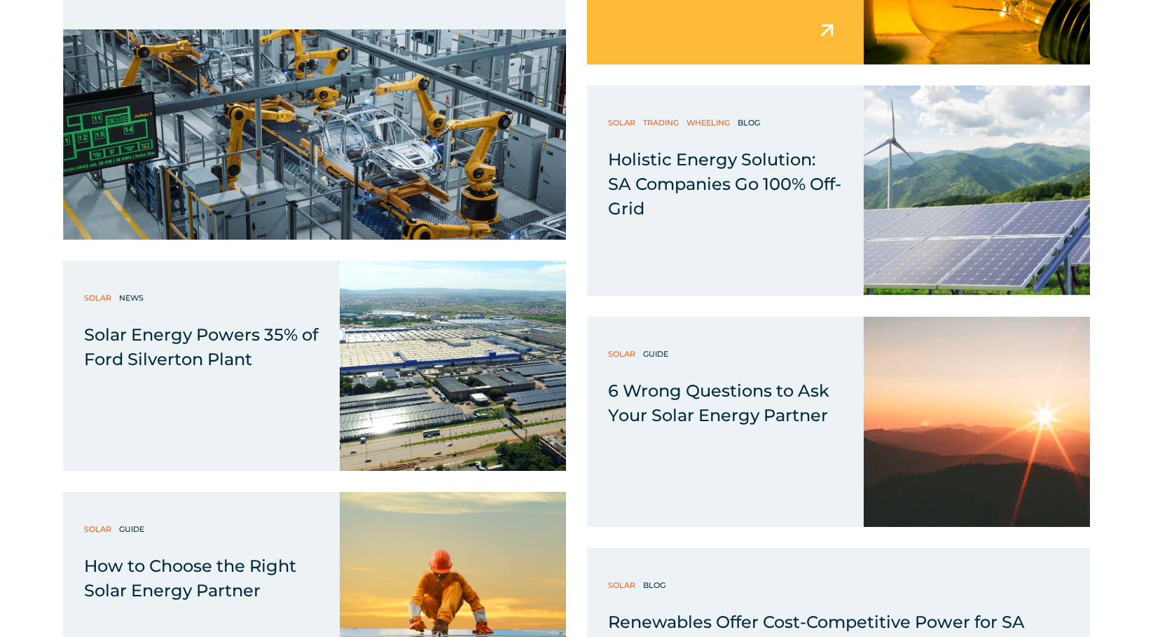
scroll to position [2064, 0]
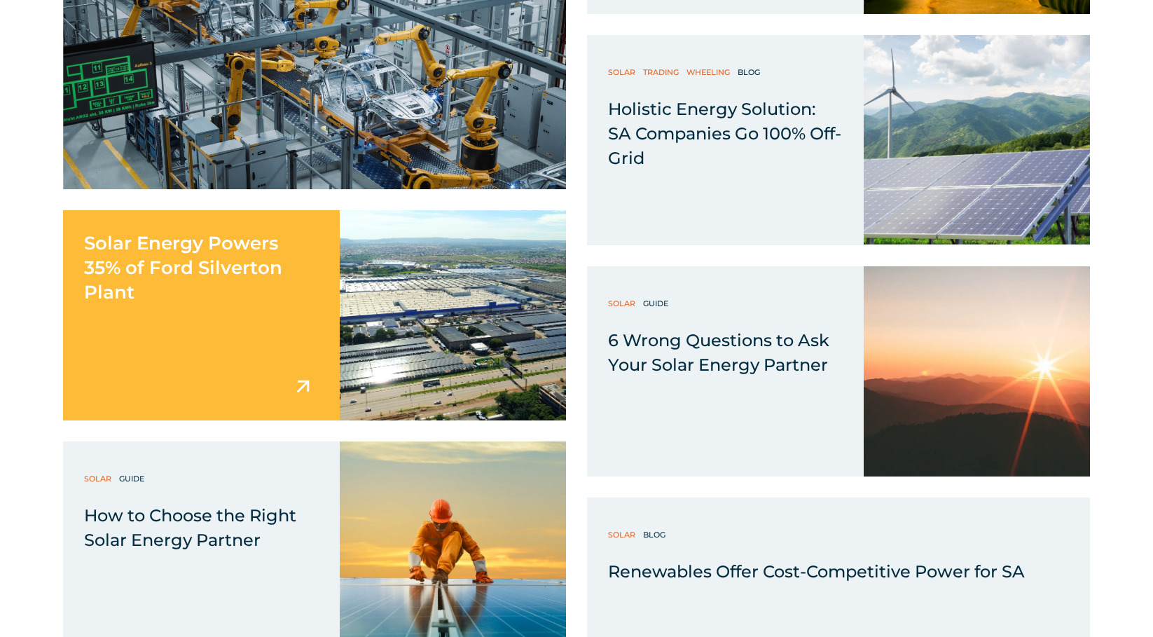
click at [239, 284] on div "Solar Energy Powers 35% of Ford Silverton Plant" at bounding box center [201, 257] width 277 height 95
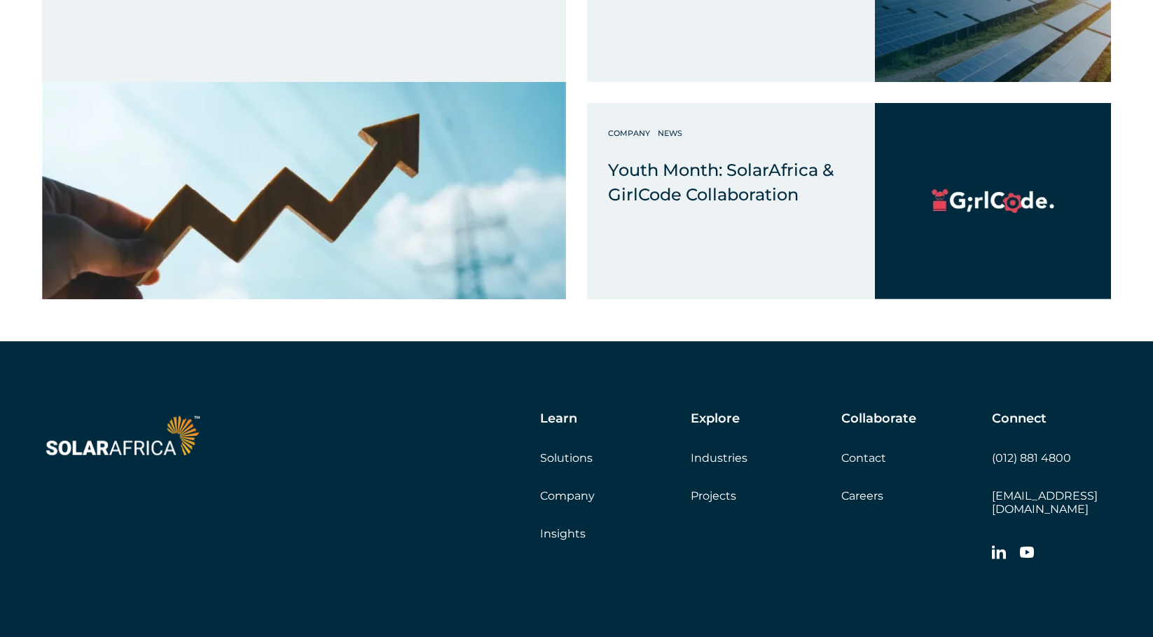
scroll to position [3429, 0]
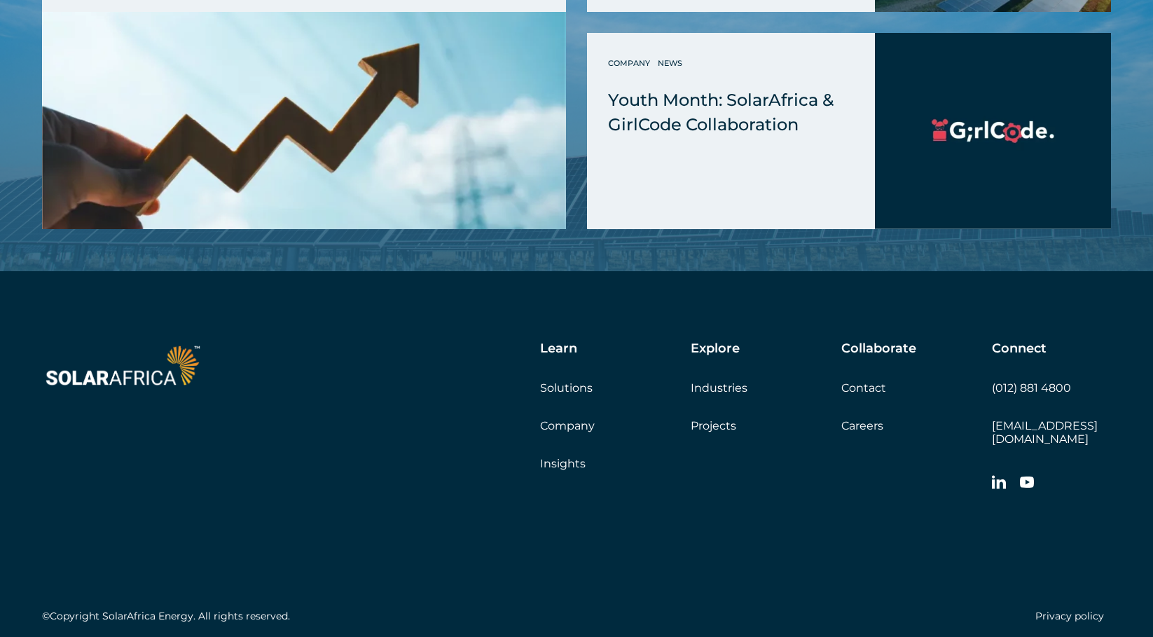
click at [708, 419] on link "Projects" at bounding box center [714, 425] width 46 height 13
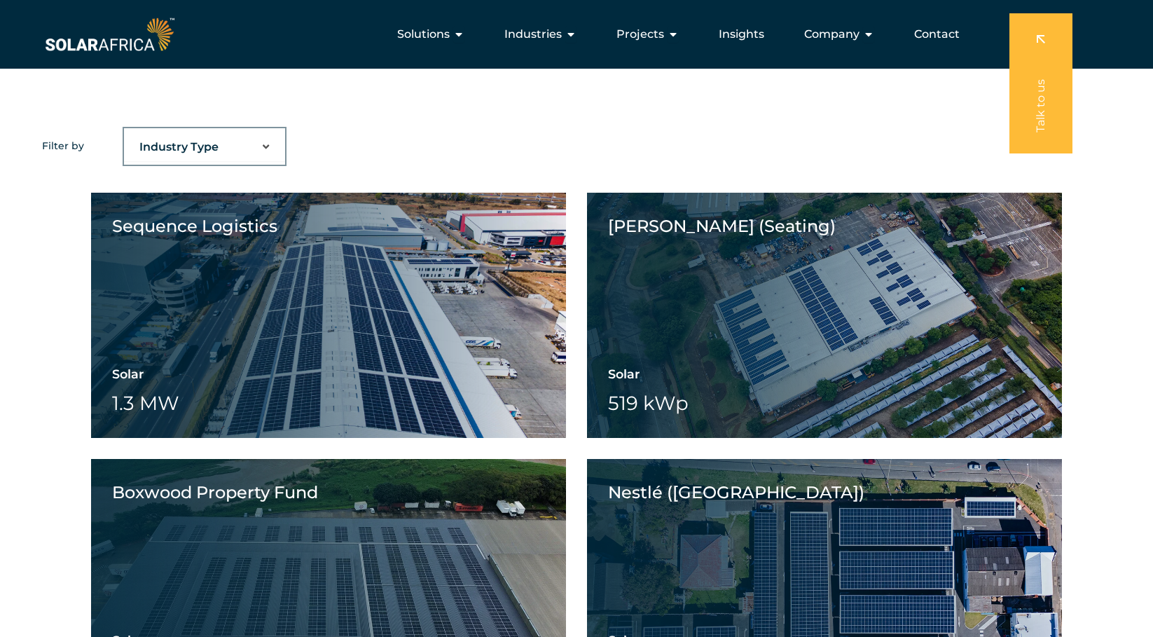
scroll to position [981, 0]
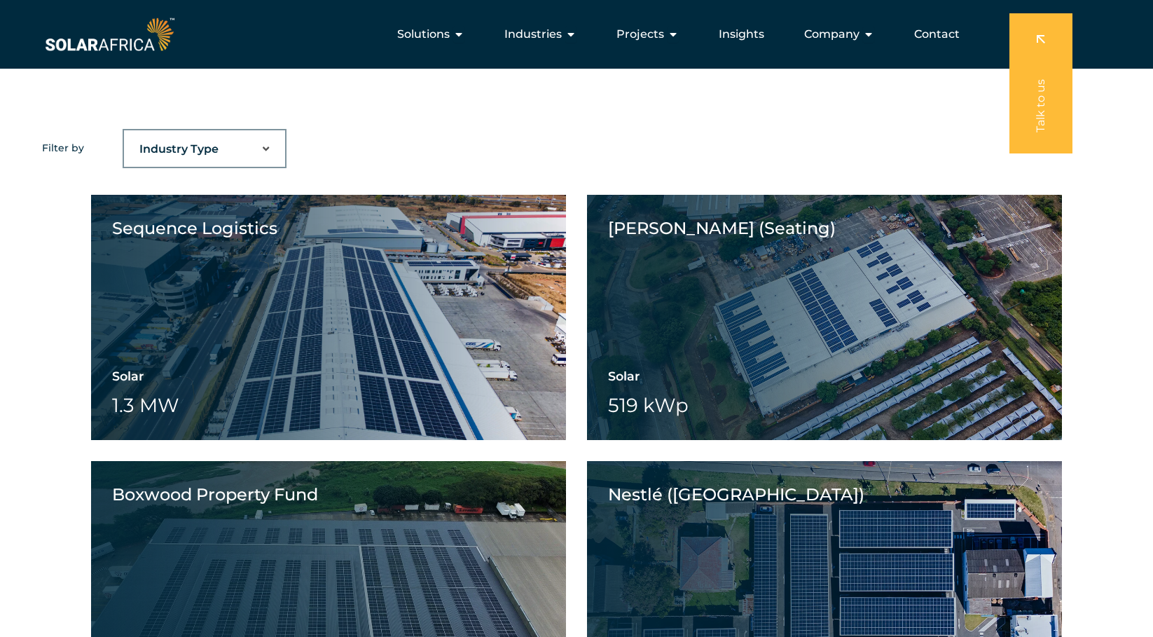
click at [270, 149] on select "Industry Type Agriculture Automotive Corporate Parks FMCG Food Processing Hospi…" at bounding box center [204, 149] width 161 height 28
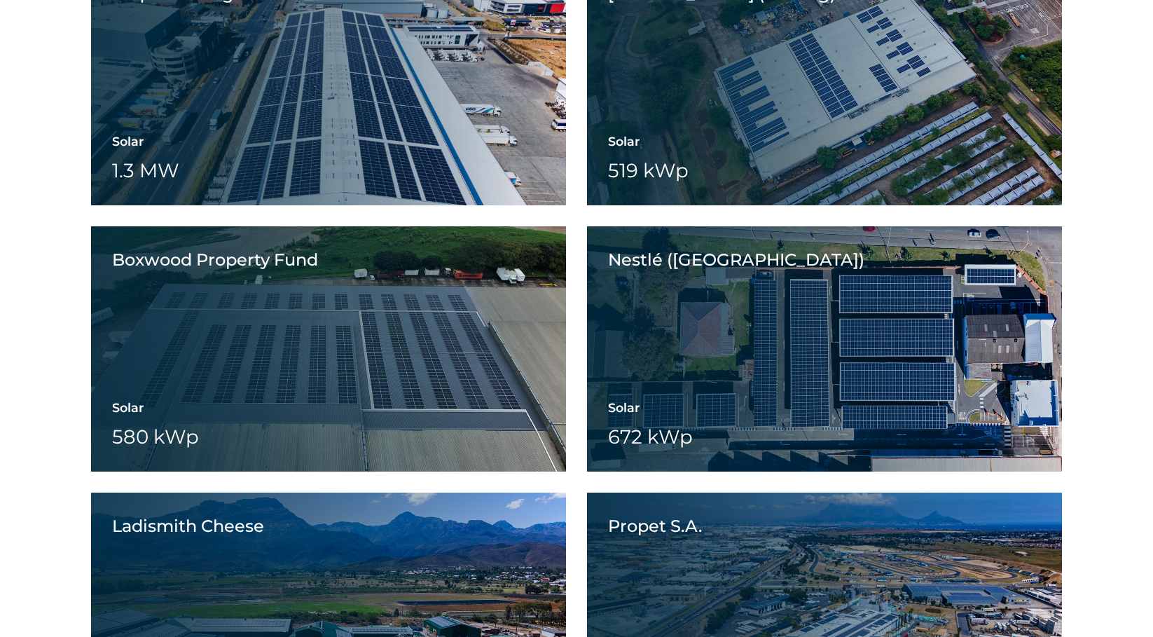
scroll to position [1261, 0]
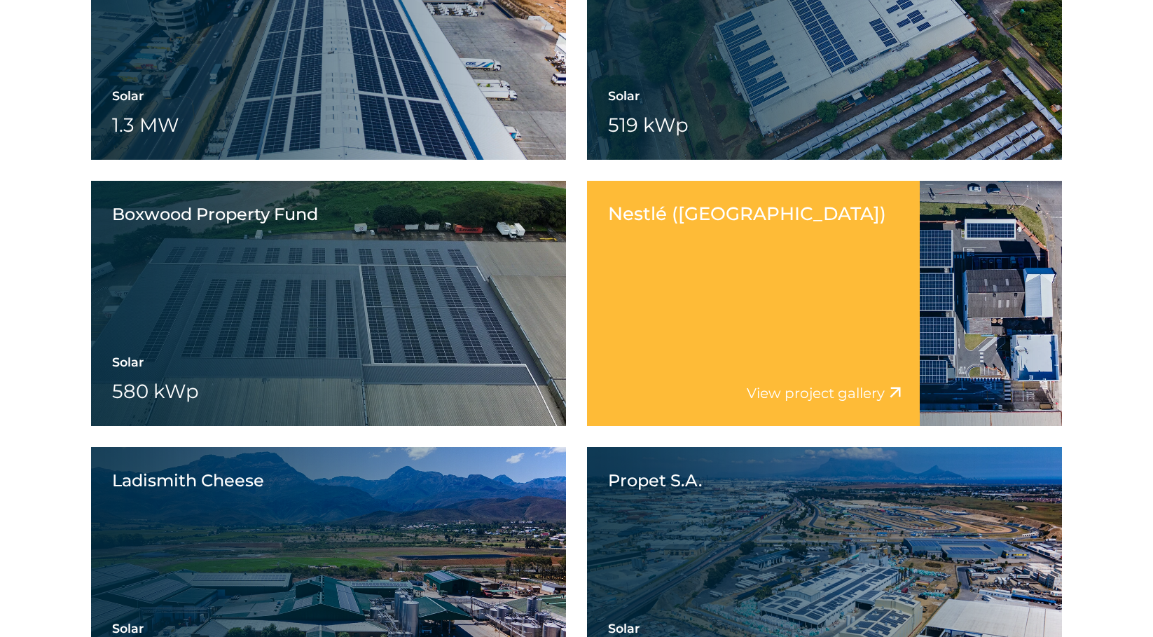
click at [685, 252] on div "Nestlé (East London) View project video View project gallery" at bounding box center [753, 303] width 333 height 245
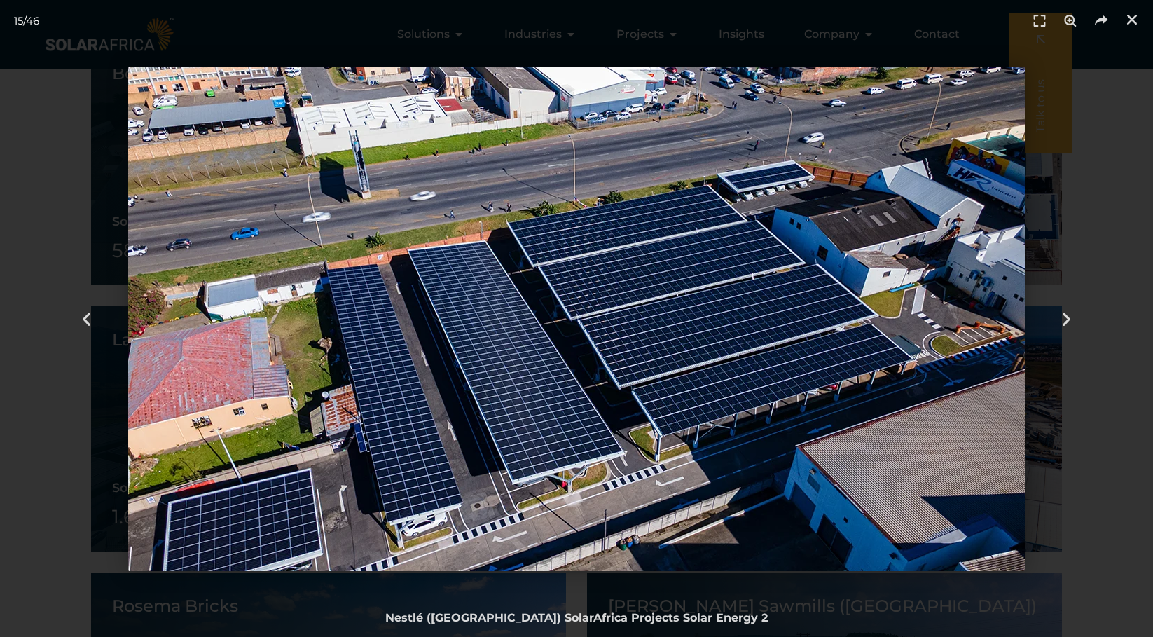
scroll to position [1401, 0]
drag, startPoint x: 1125, startPoint y: 19, endPoint x: 1097, endPoint y: 35, distance: 31.7
click at [1125, 19] on link "Close (Esc)" at bounding box center [1132, 19] width 21 height 21
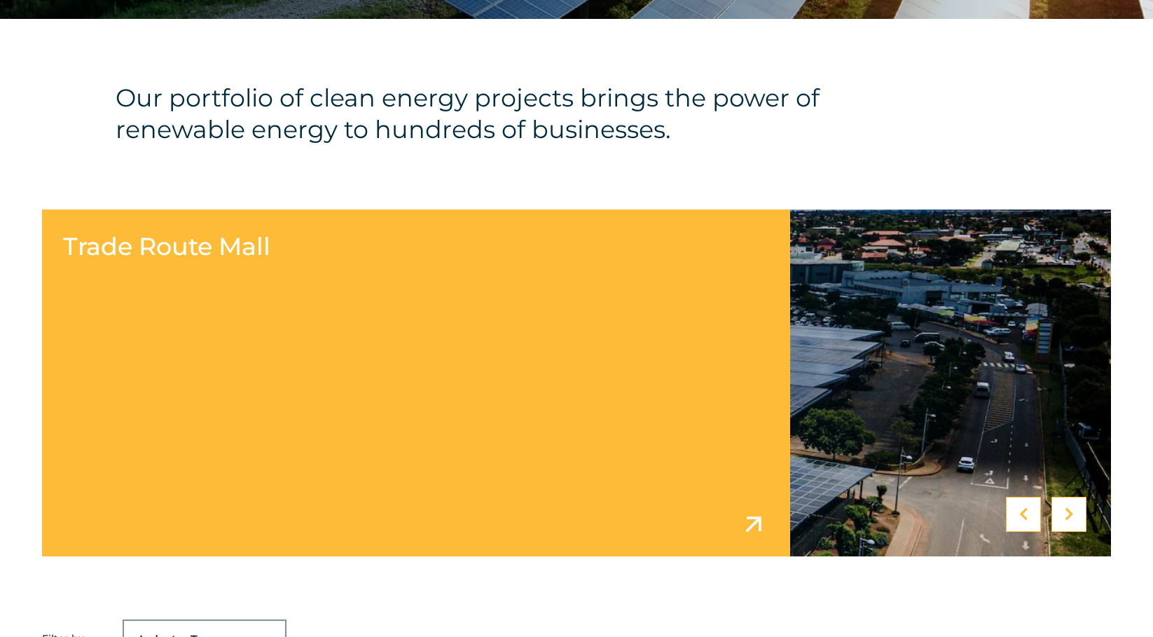
scroll to position [771, 0]
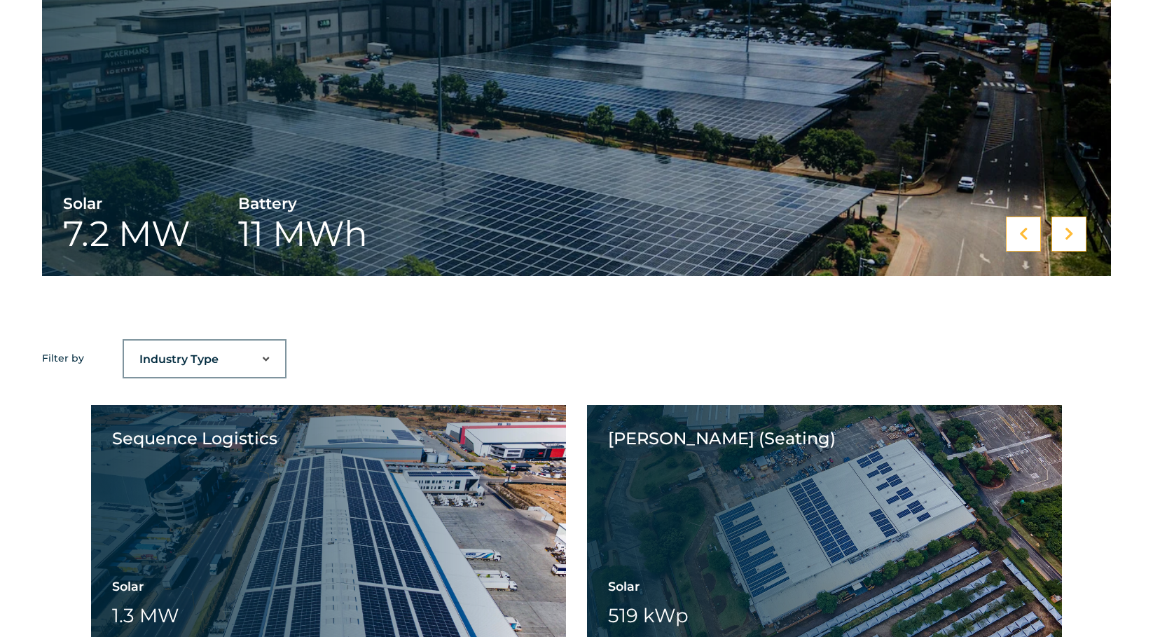
click at [226, 355] on select "Industry Type Agriculture Automotive Corporate Parks FMCG Food Processing Hospi…" at bounding box center [204, 359] width 161 height 28
click at [242, 354] on select "Industry Type Agriculture Automotive Corporate Parks FMCG Food Processing Hospi…" at bounding box center [204, 359] width 161 height 28
click at [248, 359] on select "Industry Type Agriculture Automotive Corporate Parks FMCG Food Processing Hospi…" at bounding box center [204, 359] width 161 height 28
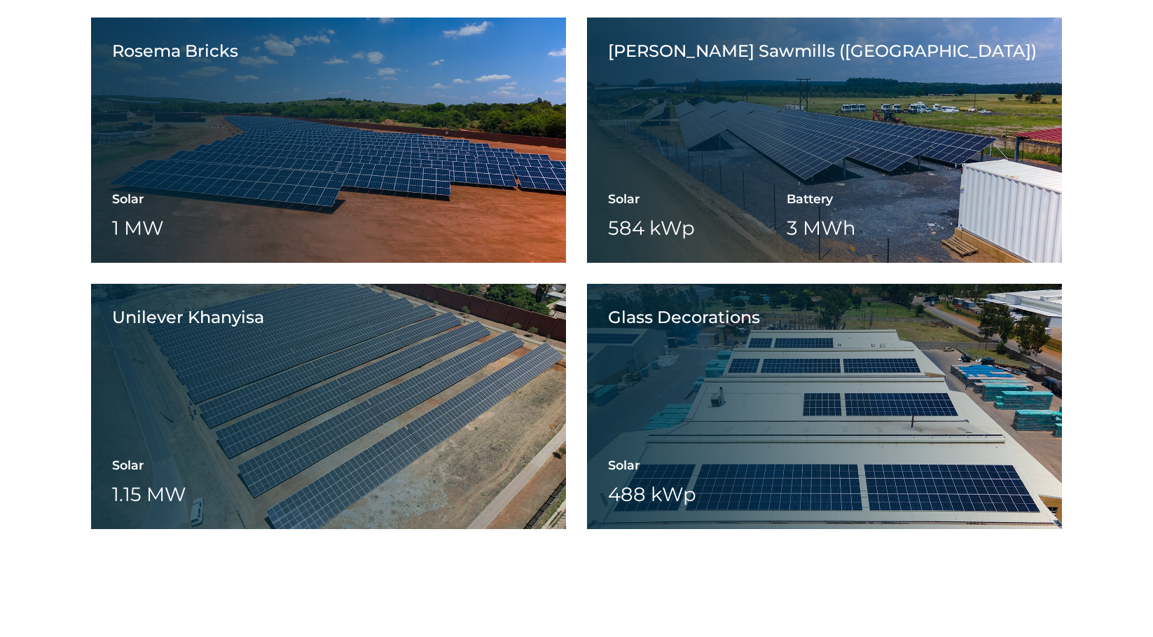
scroll to position [1962, 0]
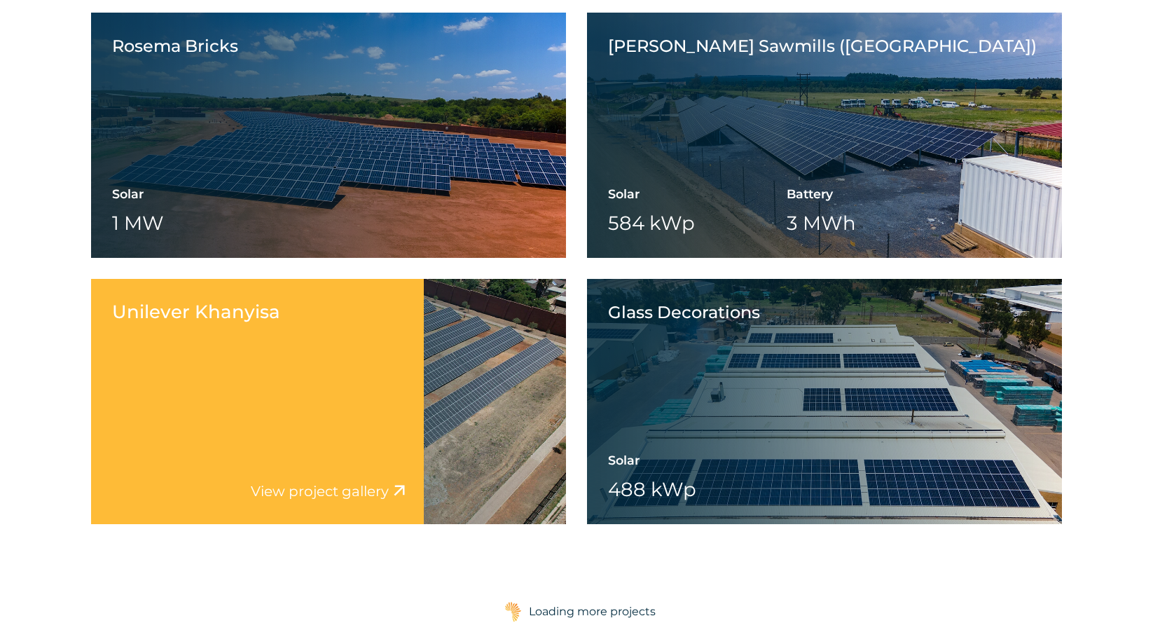
click at [196, 389] on div "Unilever Khanyisa View project video View project gallery" at bounding box center [257, 401] width 333 height 245
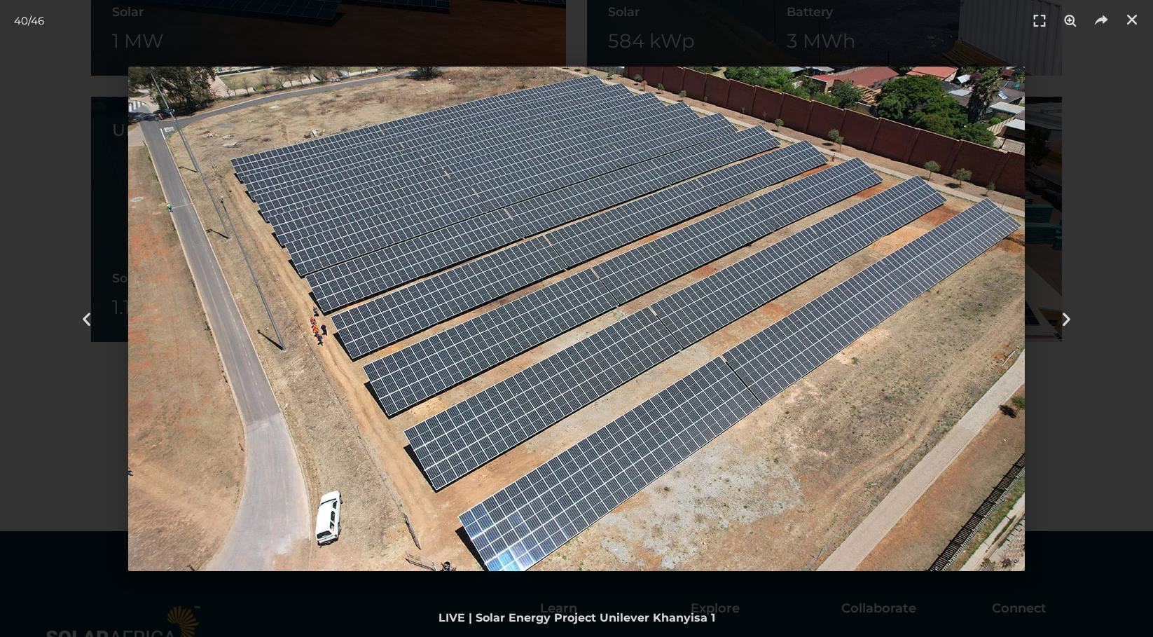
scroll to position [2172, 0]
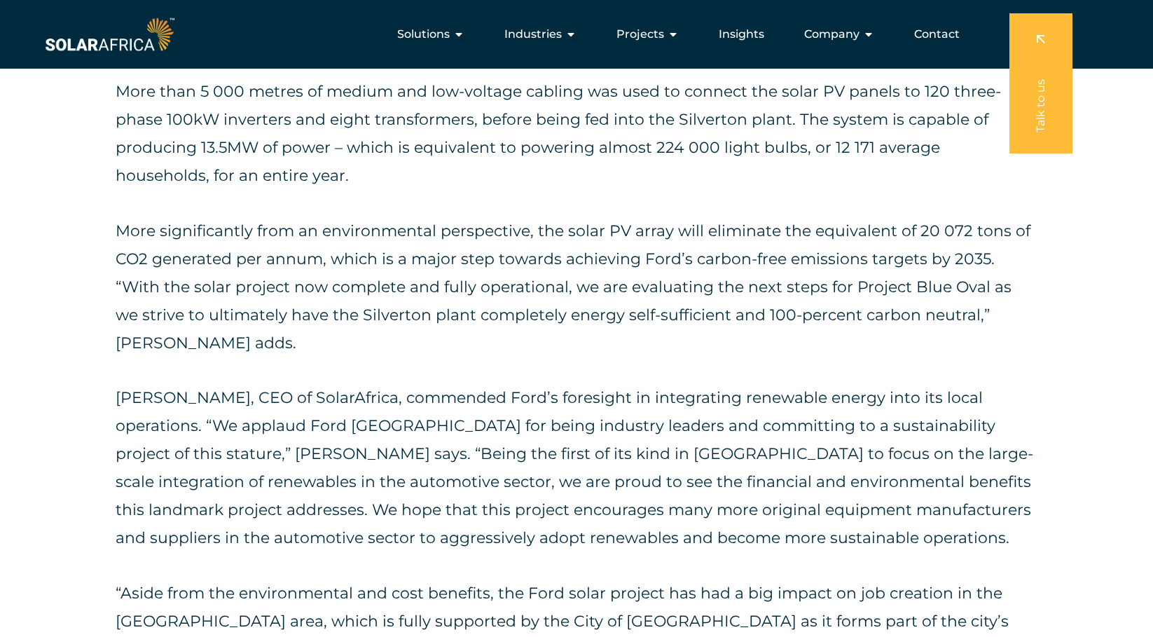
scroll to position [2032, 0]
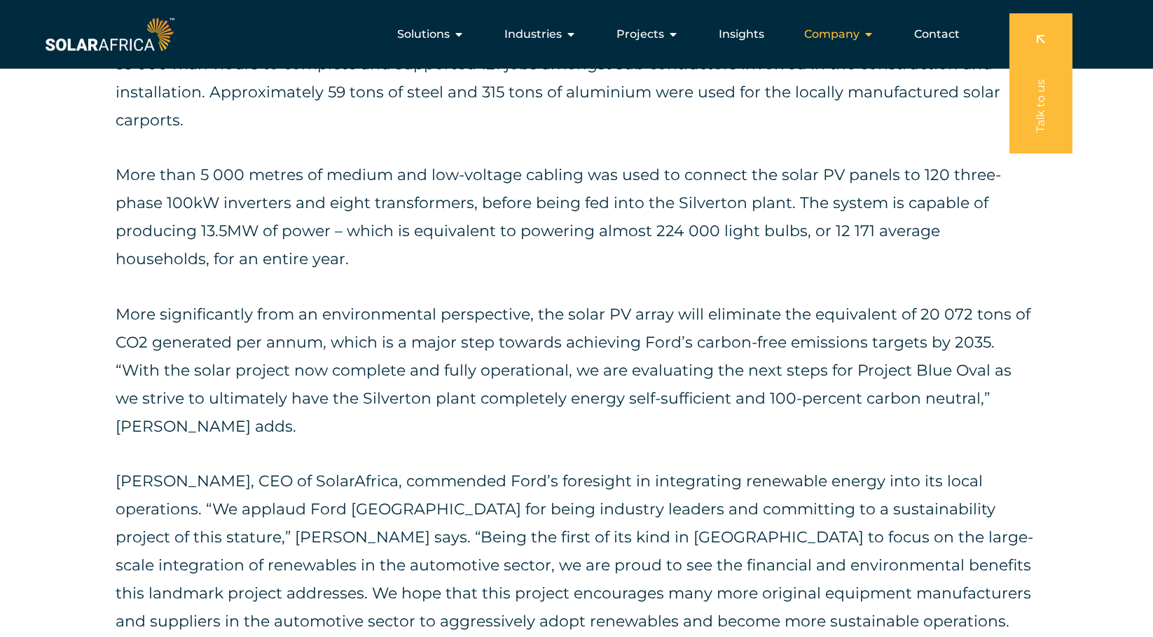
click at [828, 34] on span "Company" at bounding box center [831, 34] width 55 height 17
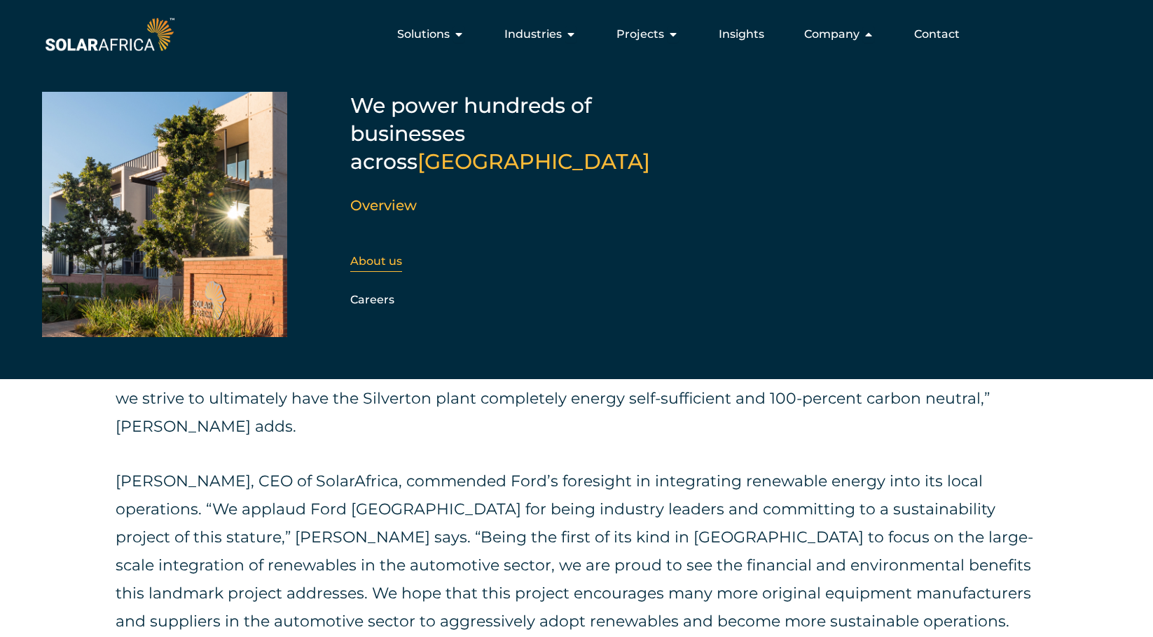
click at [378, 254] on link "About us" at bounding box center [376, 260] width 52 height 13
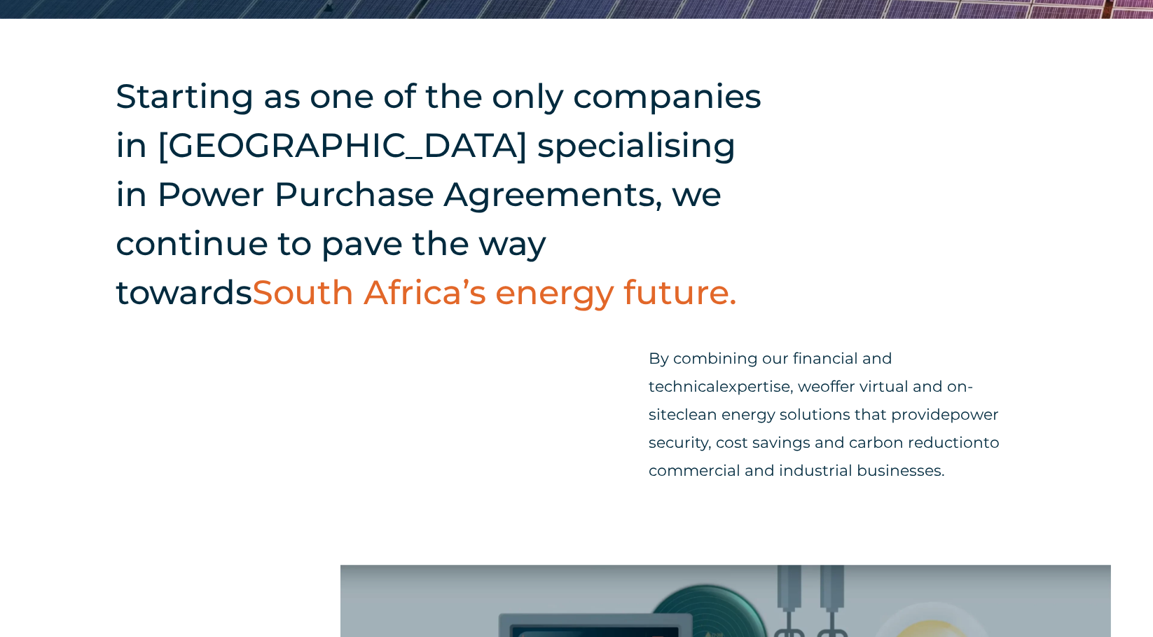
scroll to position [561, 0]
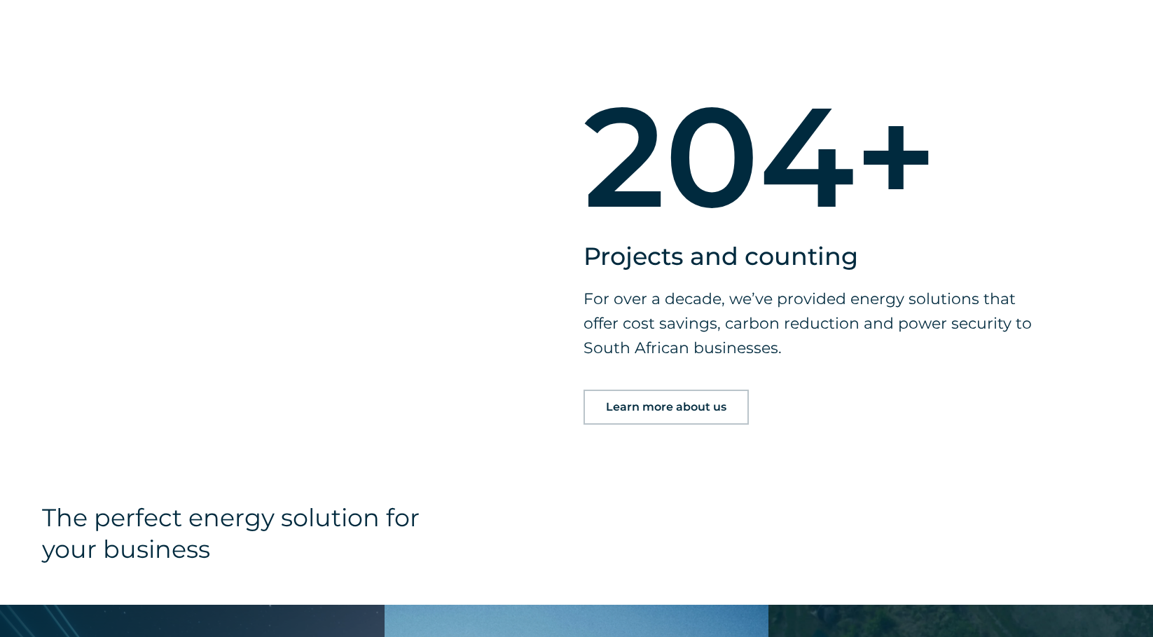
scroll to position [1121, 0]
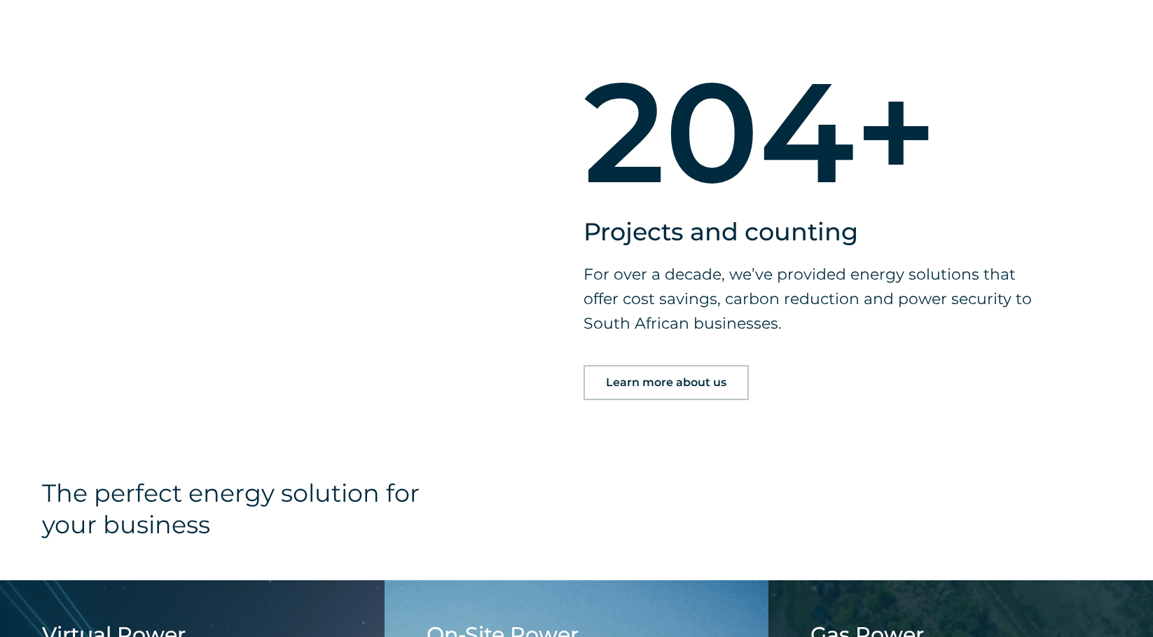
click at [612, 385] on span "Learn more about us" at bounding box center [666, 382] width 121 height 11
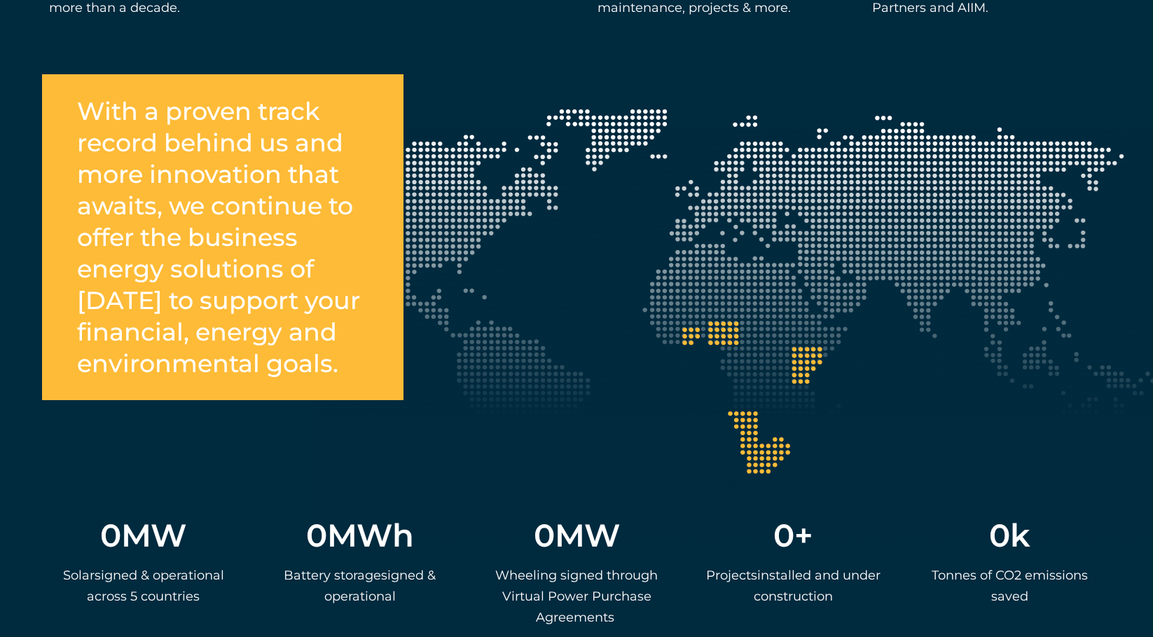
scroll to position [2523, 0]
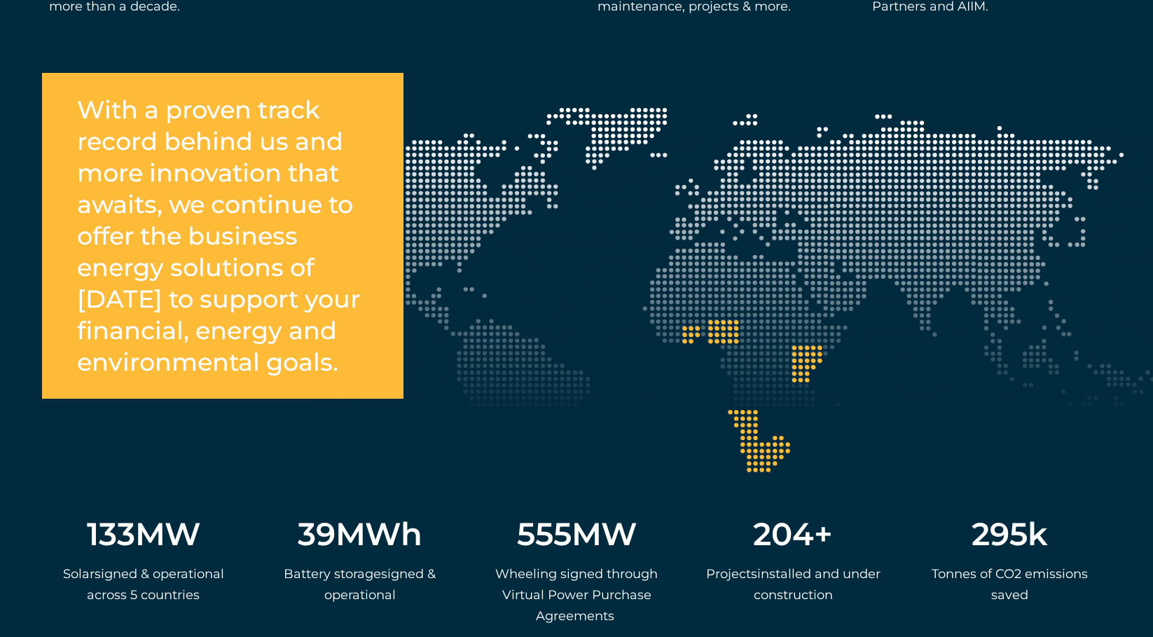
click at [835, 351] on div "With a proven track record behind us and more innovation that awaits, we contin…" at bounding box center [576, 382] width 1153 height 548
click at [817, 354] on div "With a proven track record behind us and more innovation that awaits, we contin…" at bounding box center [576, 382] width 1153 height 548
drag, startPoint x: 817, startPoint y: 354, endPoint x: 935, endPoint y: 395, distance: 124.8
click at [935, 395] on div "With a proven track record behind us and more innovation that awaits, we contin…" at bounding box center [576, 382] width 1153 height 548
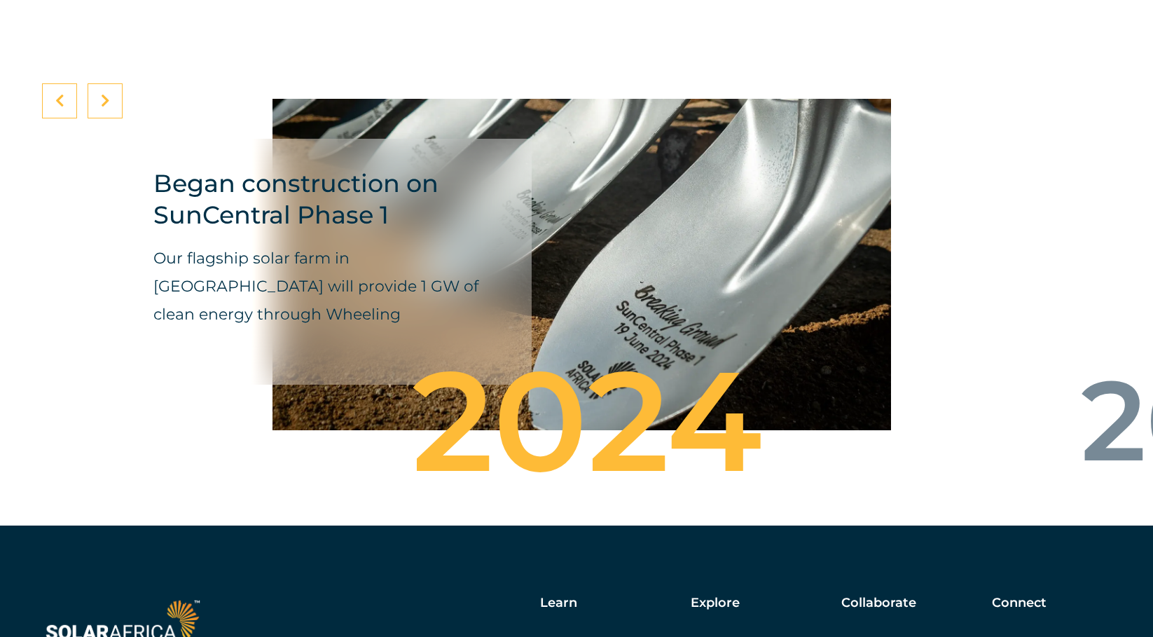
scroll to position [4765, 0]
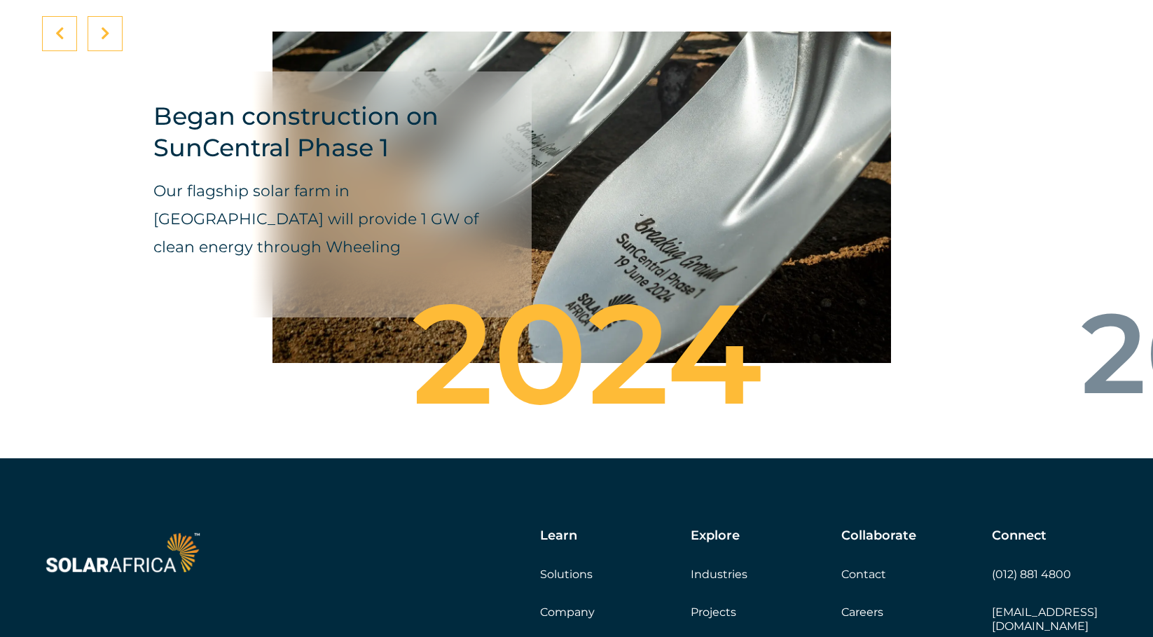
click at [52, 51] on div at bounding box center [59, 33] width 35 height 35
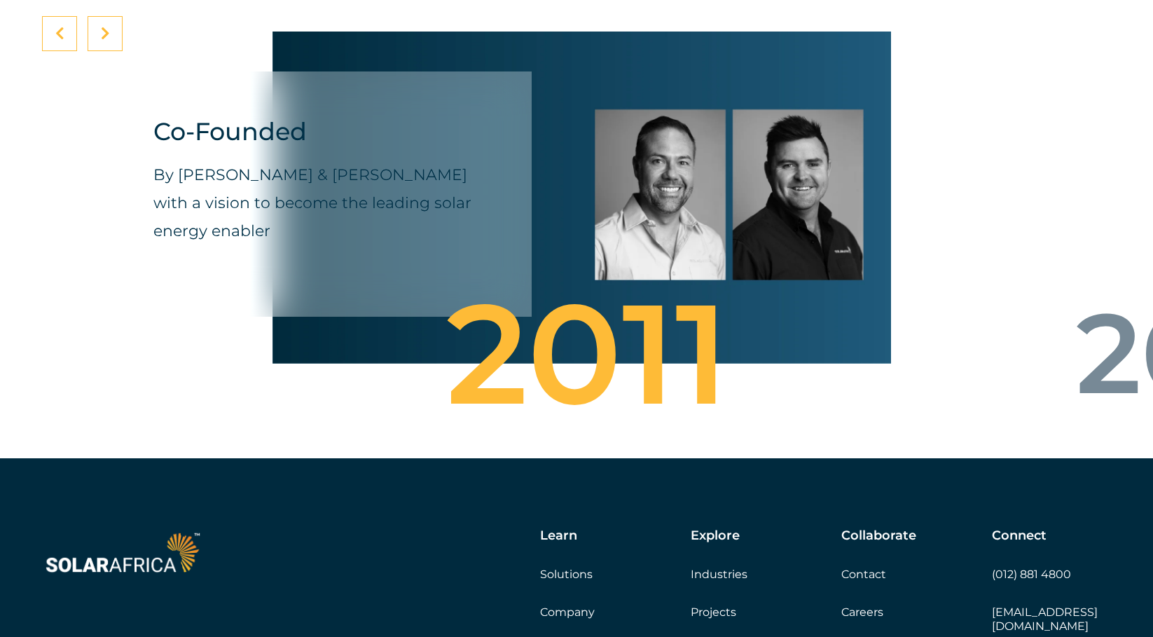
click at [113, 51] on div at bounding box center [105, 33] width 35 height 35
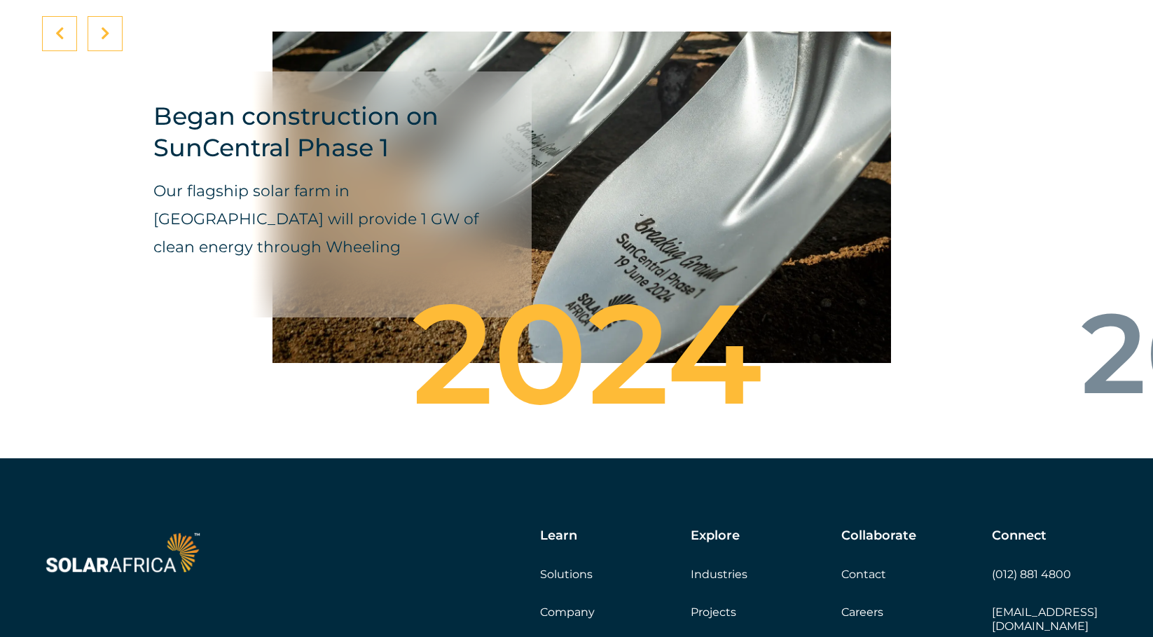
click at [113, 51] on div at bounding box center [105, 33] width 35 height 35
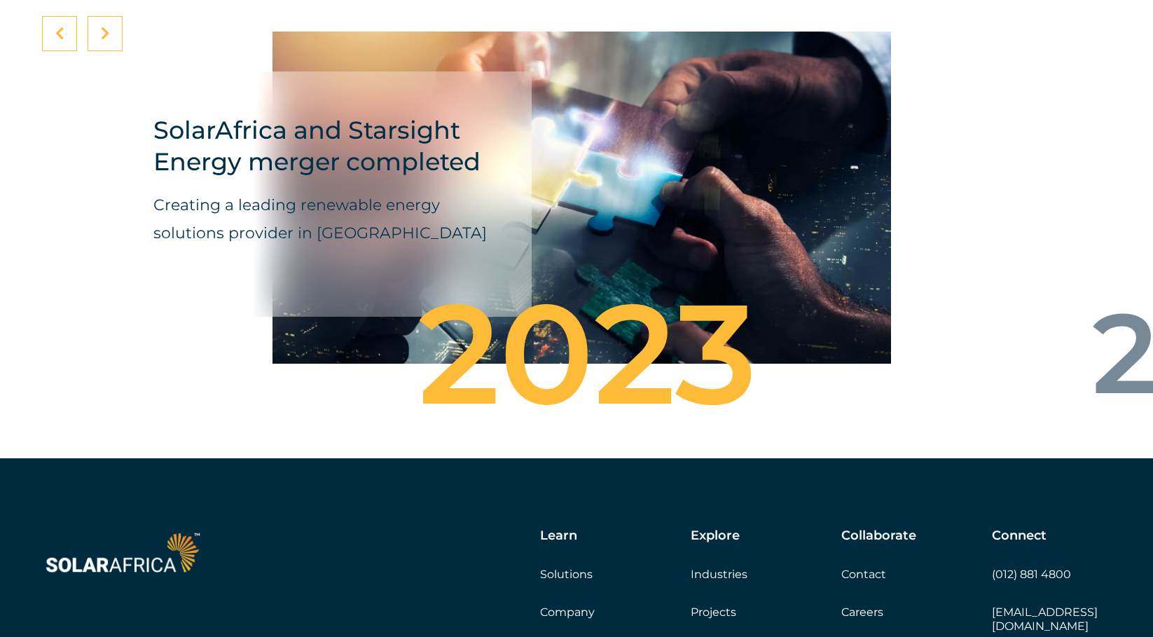
click at [113, 51] on div at bounding box center [105, 33] width 35 height 35
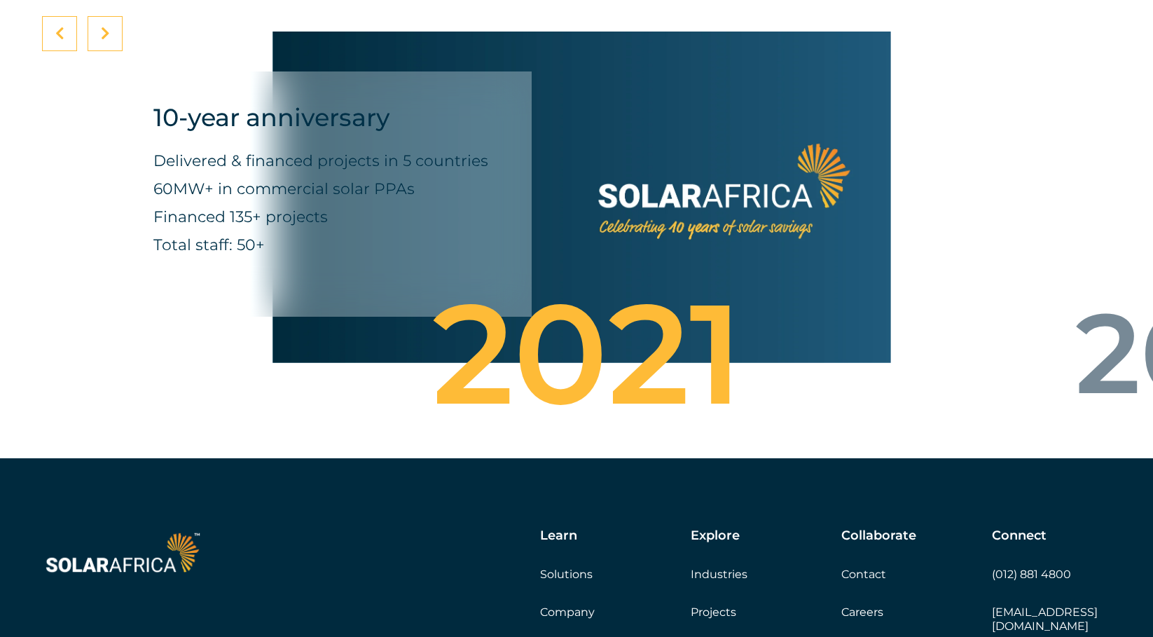
click at [113, 51] on div at bounding box center [105, 33] width 35 height 35
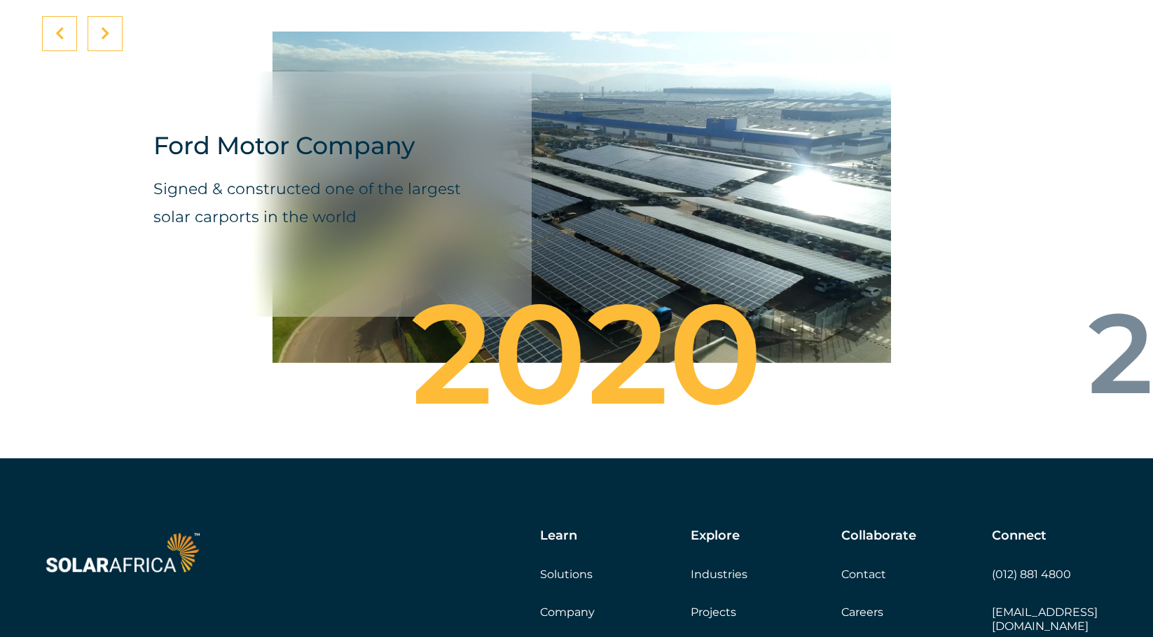
click at [113, 51] on div at bounding box center [105, 33] width 35 height 35
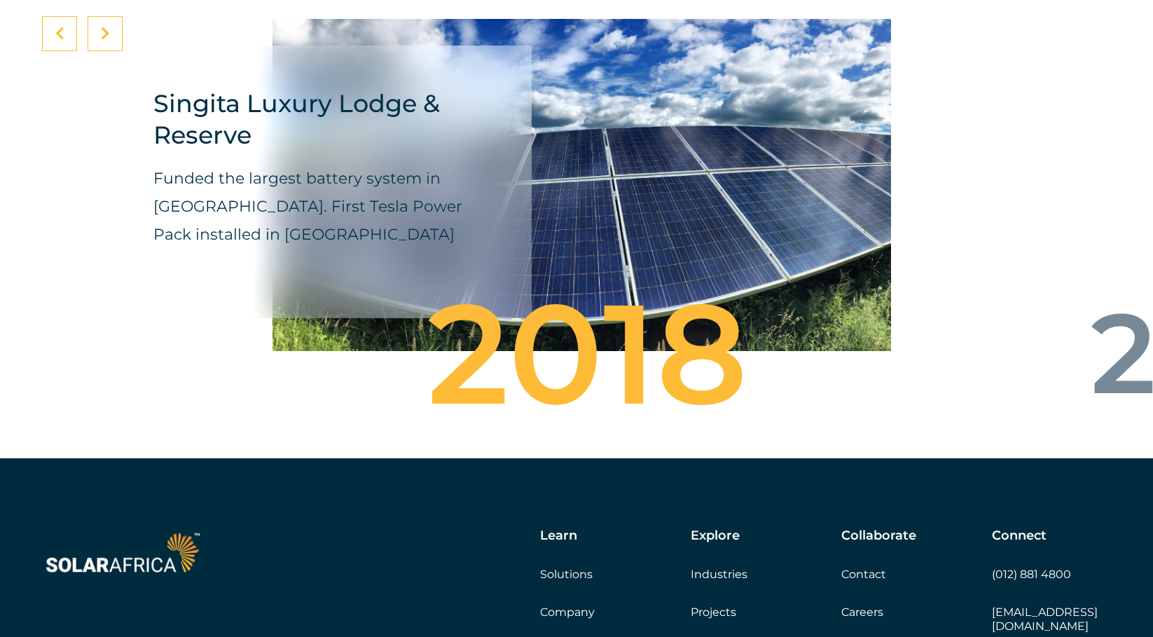
click at [59, 51] on div at bounding box center [59, 33] width 35 height 35
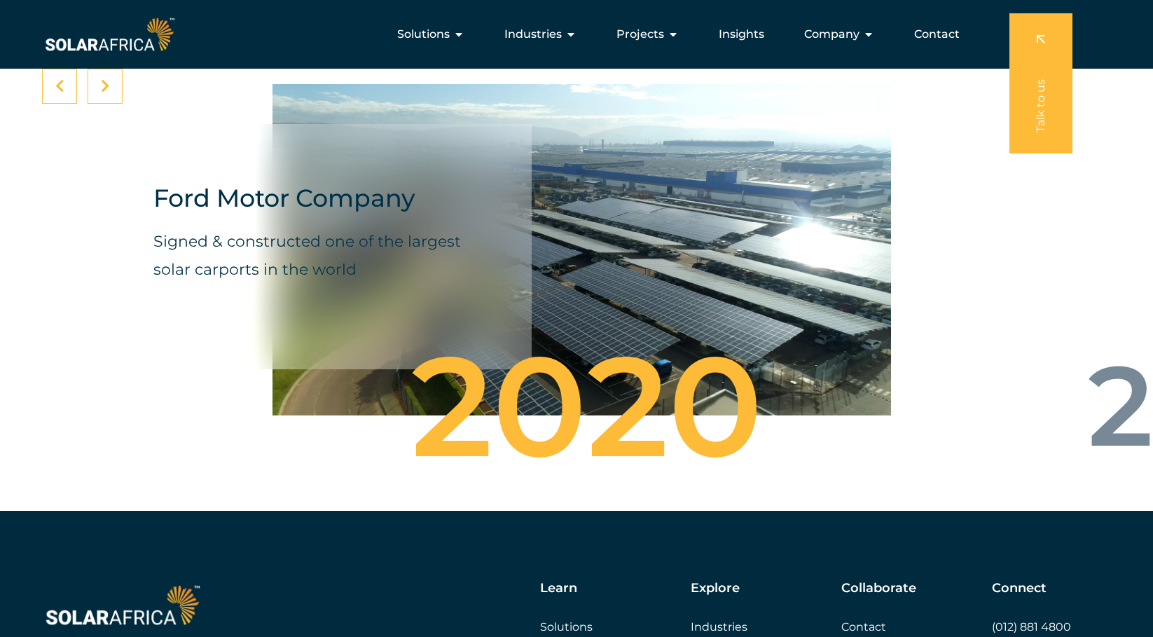
scroll to position [4695, 0]
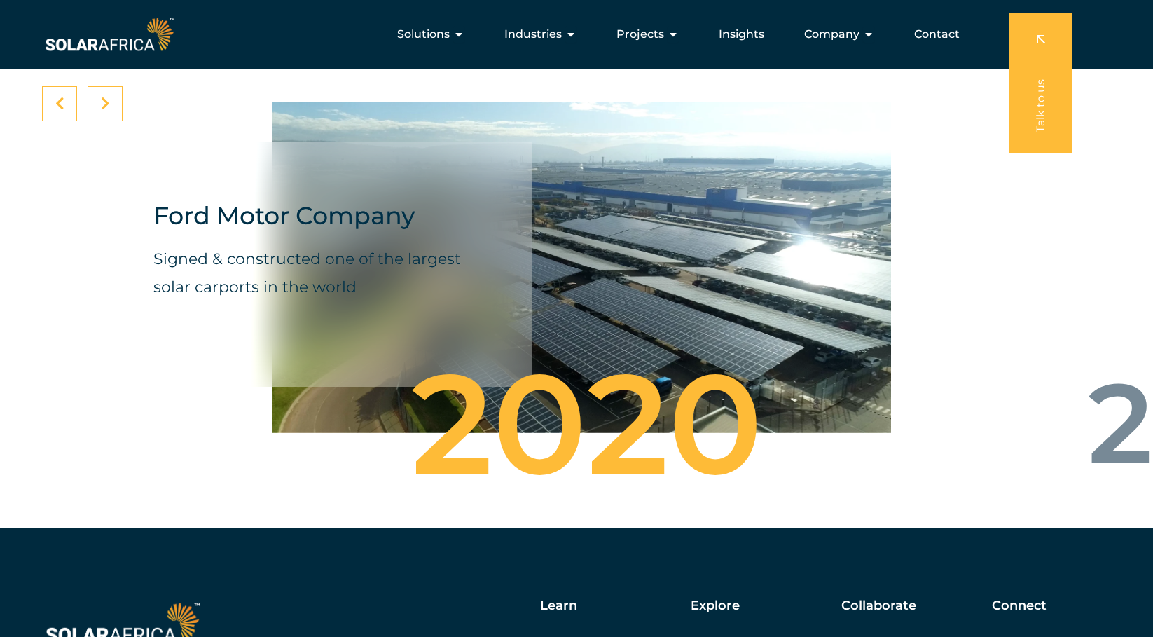
click at [111, 121] on div at bounding box center [105, 103] width 35 height 35
